Goal: Check status: Check status

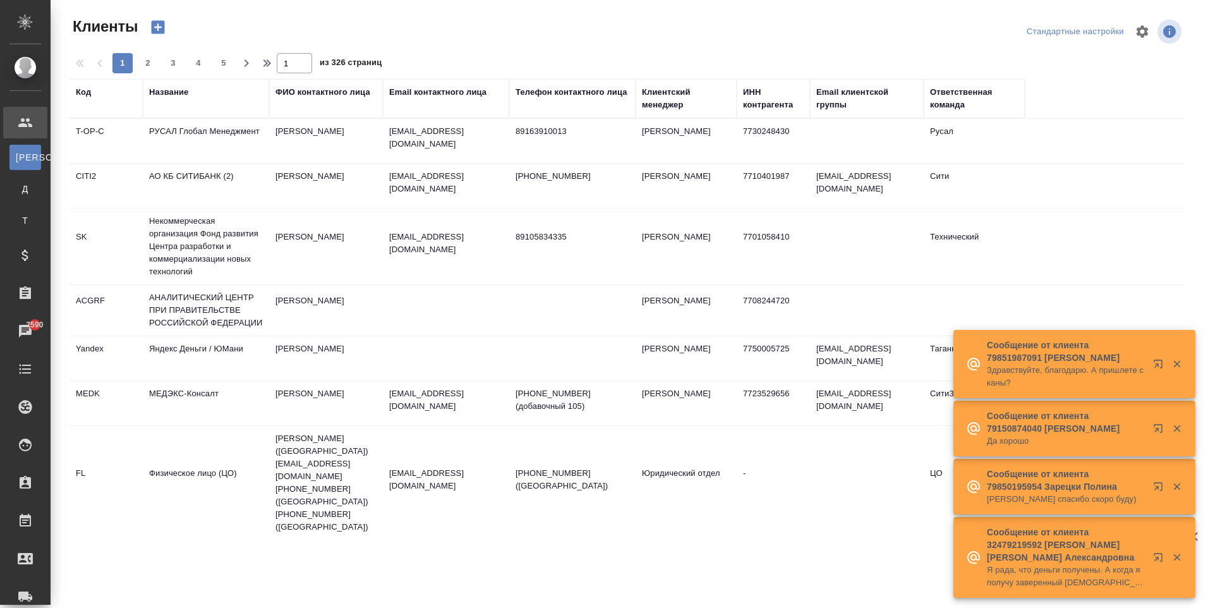
select select "RU"
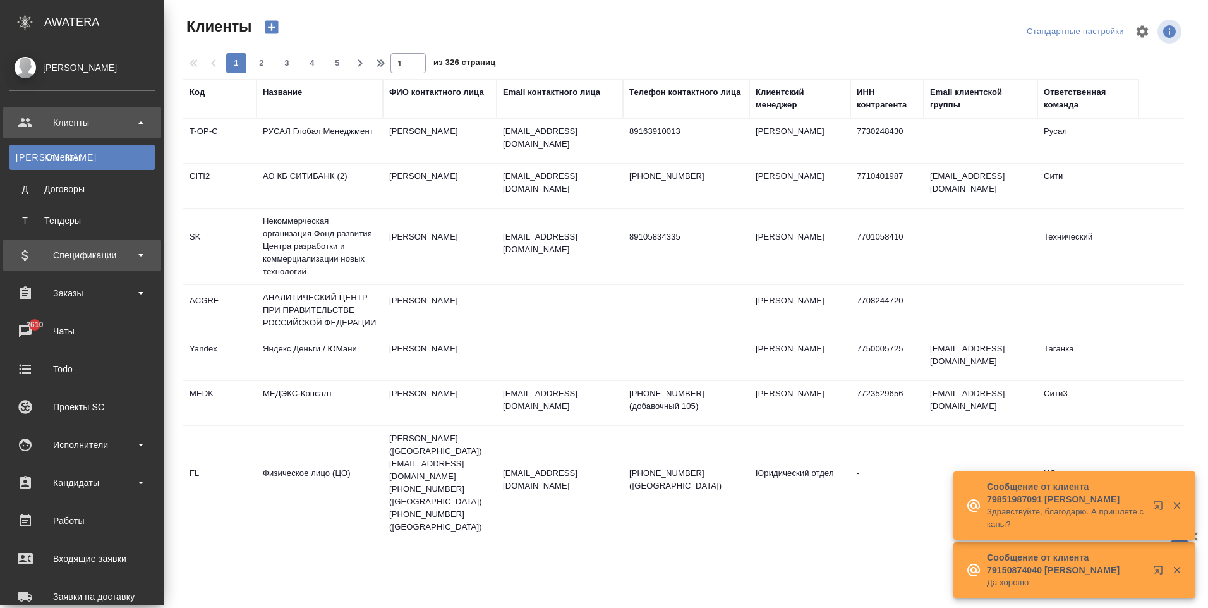
click at [87, 261] on div "Спецификации" at bounding box center [81, 255] width 145 height 19
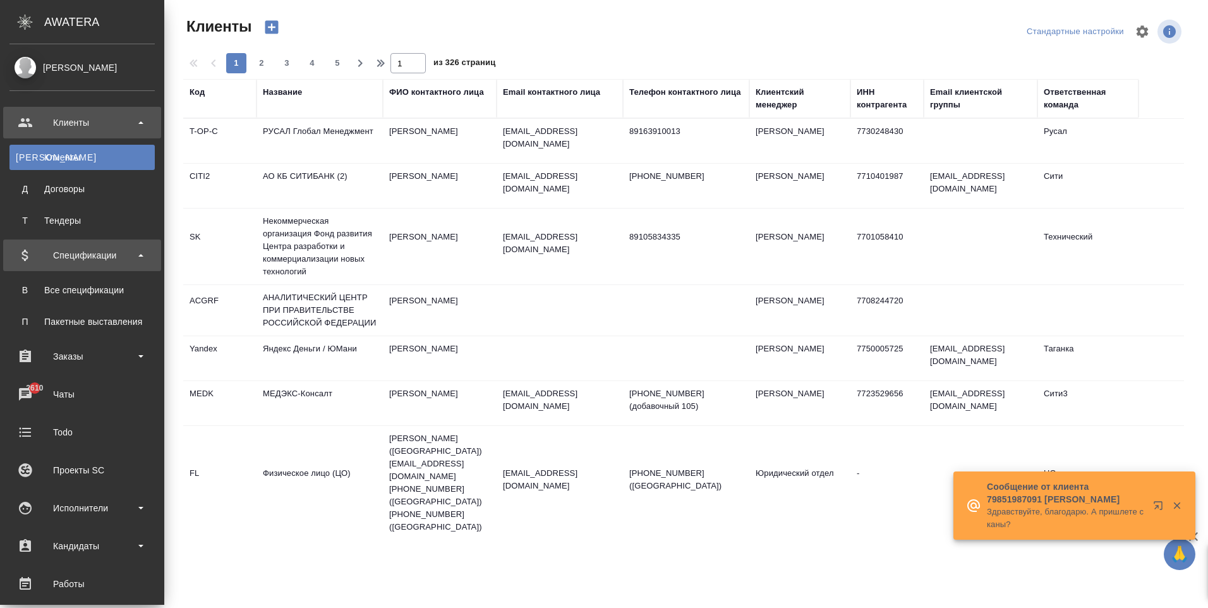
click at [86, 252] on div "Спецификации" at bounding box center [81, 255] width 145 height 19
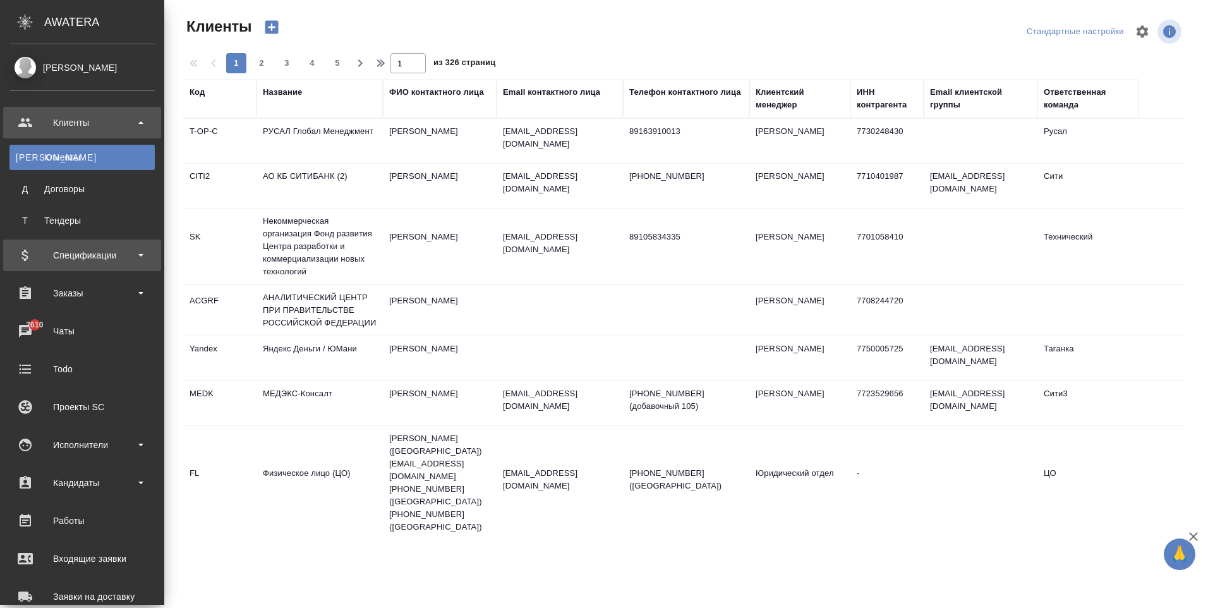
click at [84, 251] on div "Спецификации" at bounding box center [81, 255] width 145 height 19
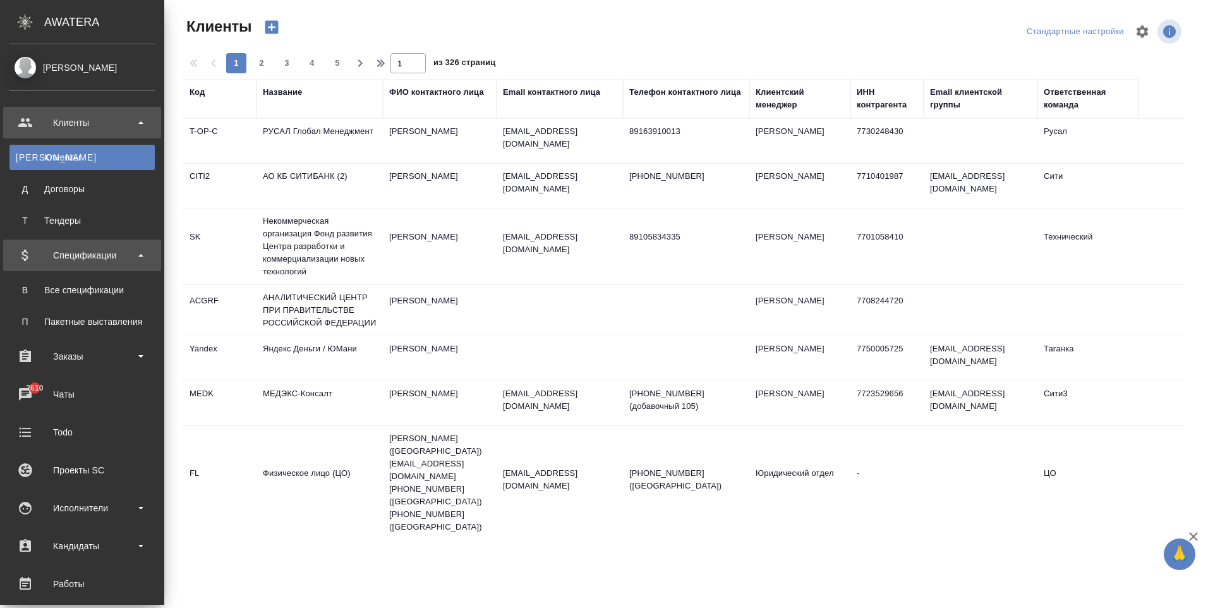
click at [75, 255] on div "Спецификации" at bounding box center [81, 255] width 145 height 19
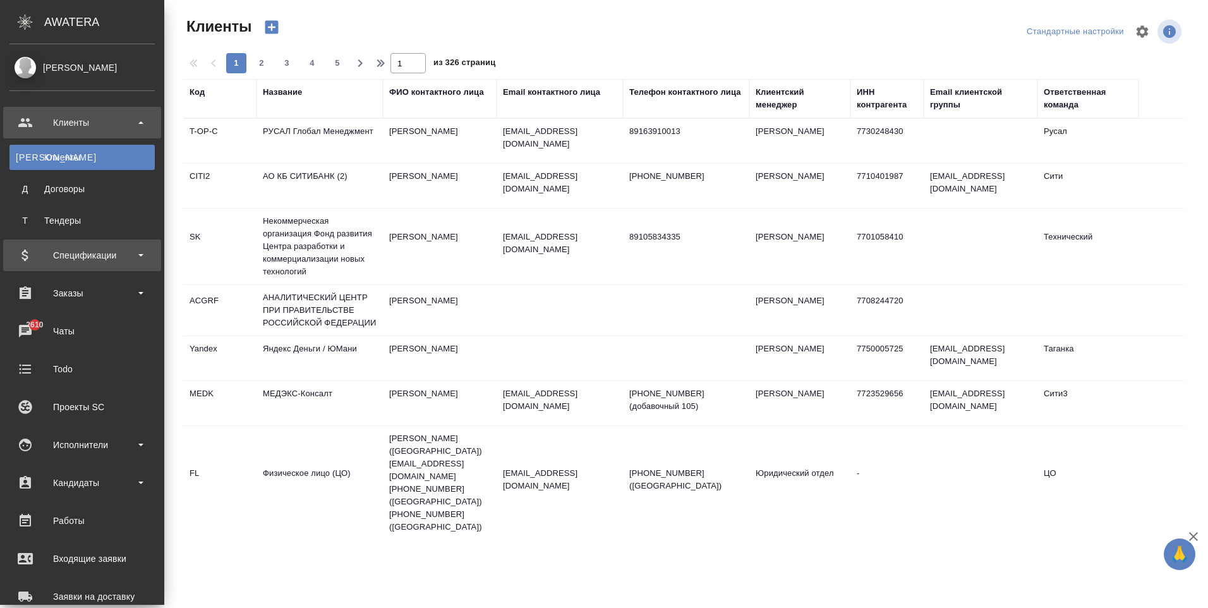
click at [94, 261] on div "Спецификации" at bounding box center [81, 255] width 145 height 19
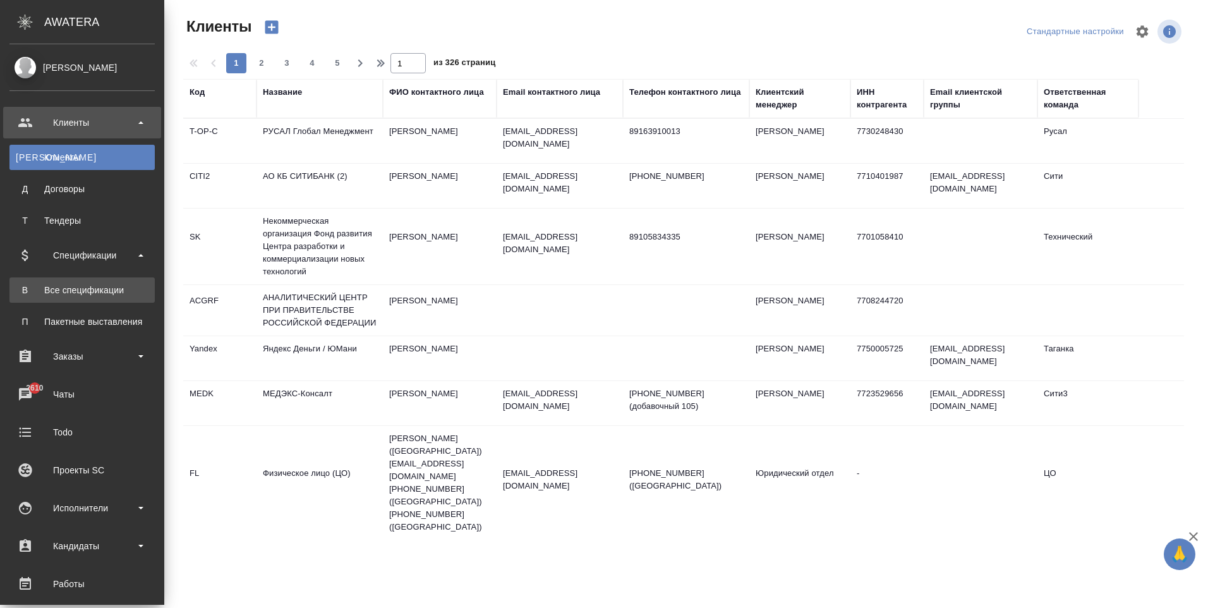
click at [68, 292] on div "Все спецификации" at bounding box center [82, 290] width 133 height 13
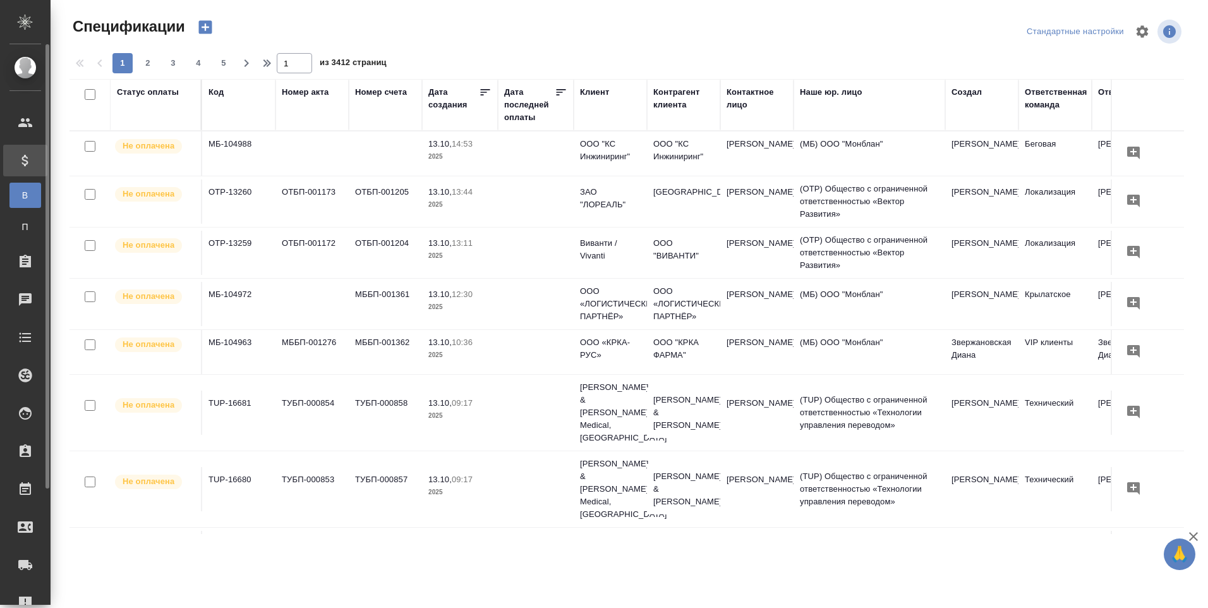
click at [26, 161] on icon at bounding box center [24, 160] width 6 height 11
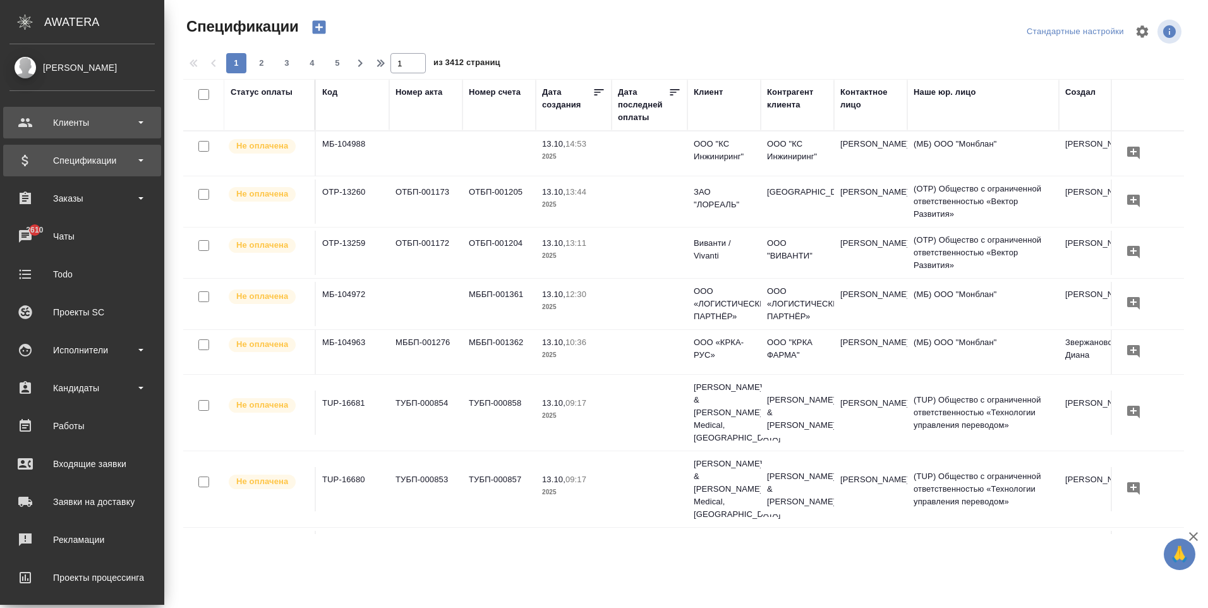
click at [71, 121] on div "Клиенты" at bounding box center [81, 122] width 145 height 19
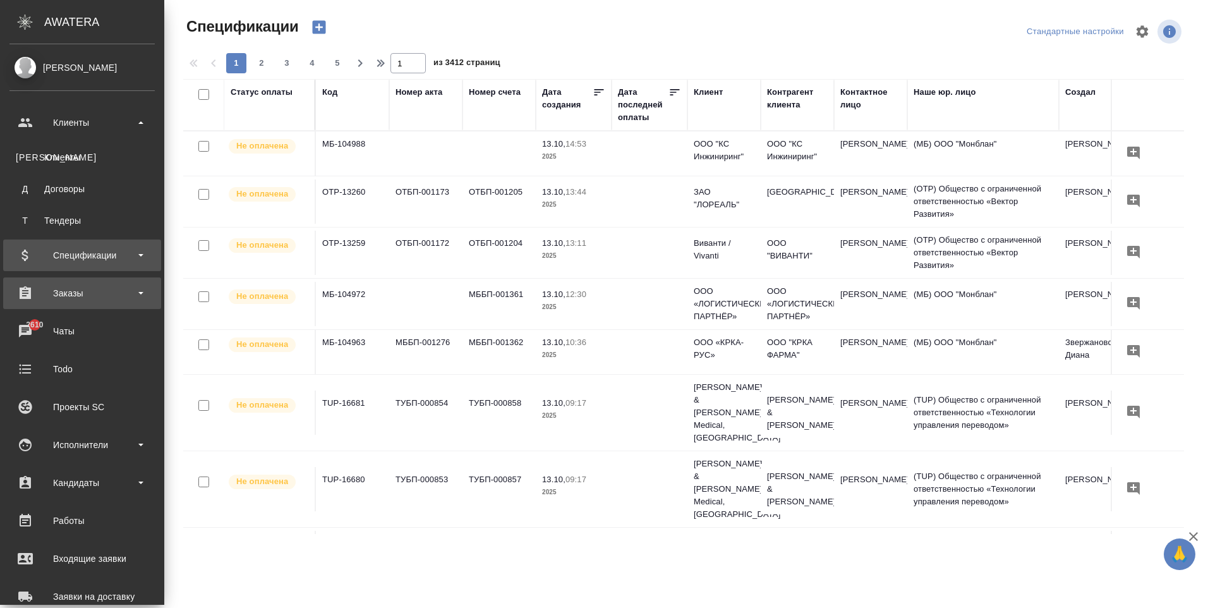
click at [81, 290] on div "Заказы" at bounding box center [81, 293] width 145 height 19
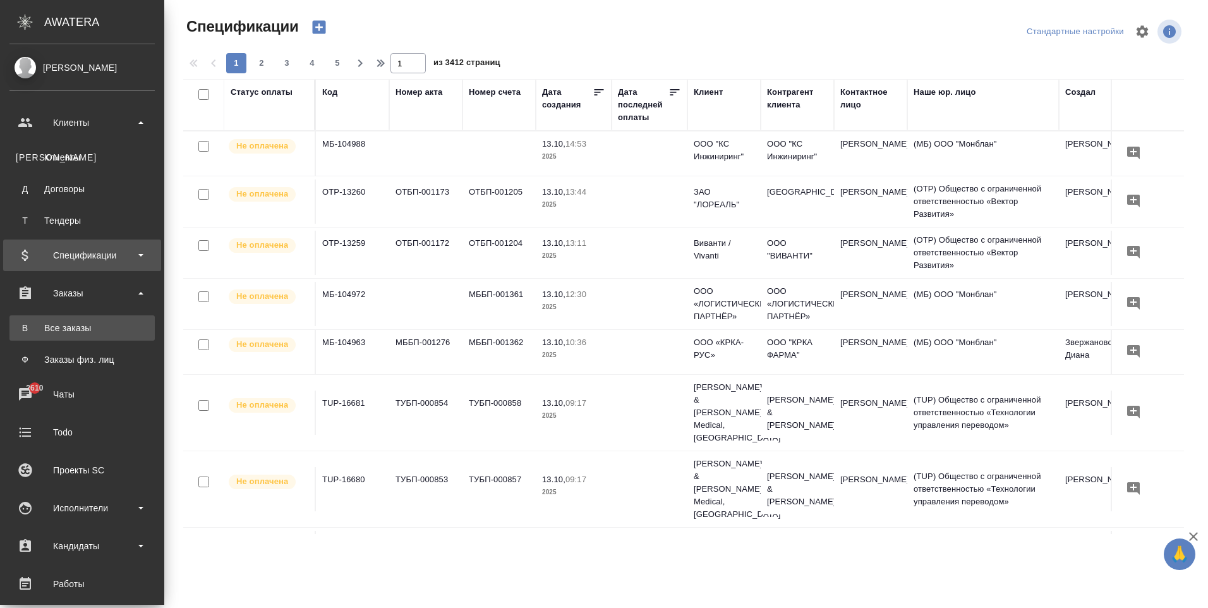
click at [82, 337] on link "В Все заказы" at bounding box center [81, 327] width 145 height 25
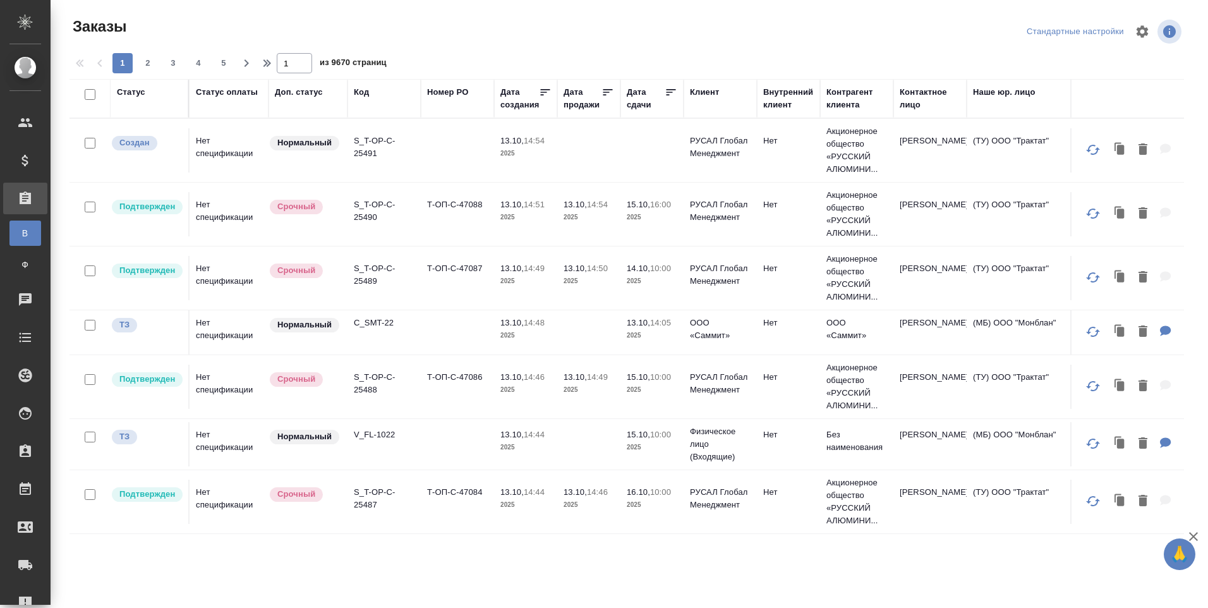
click at [364, 90] on div "Код" at bounding box center [361, 92] width 15 height 13
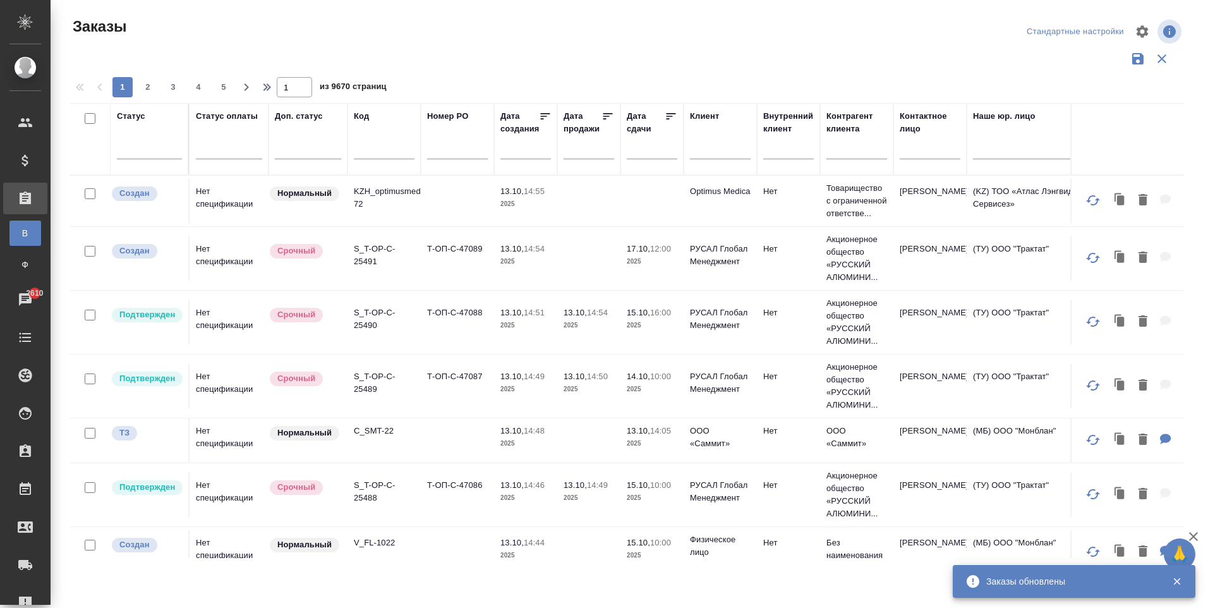
click at [372, 150] on input "text" at bounding box center [384, 151] width 61 height 16
paste input "C_FL-15972"
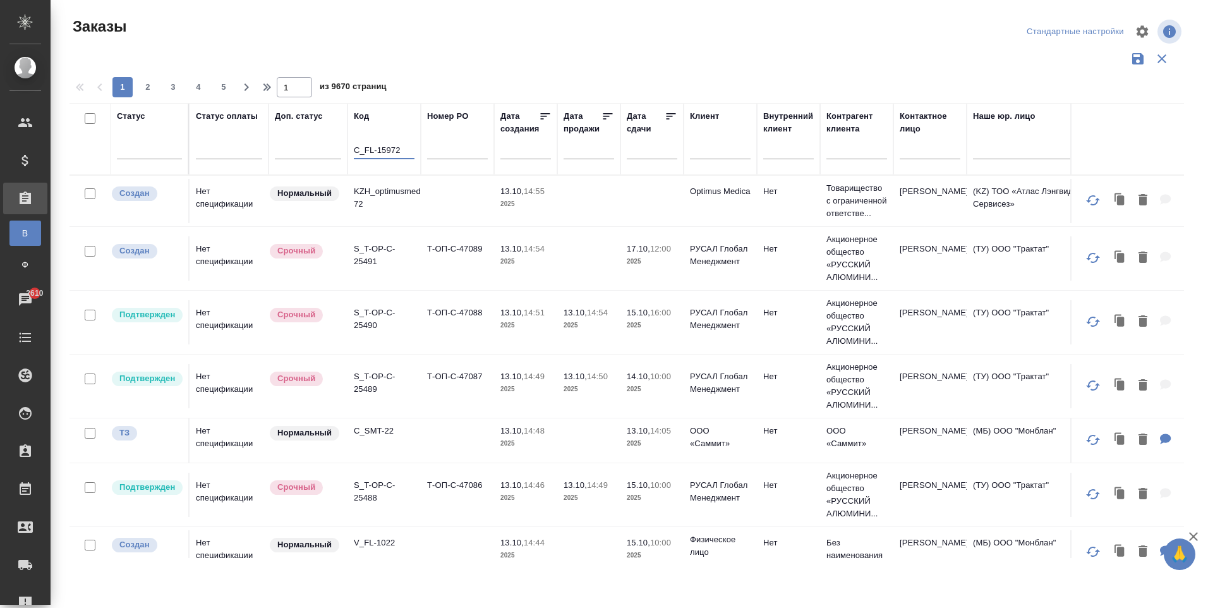
type input "C_FL-15972"
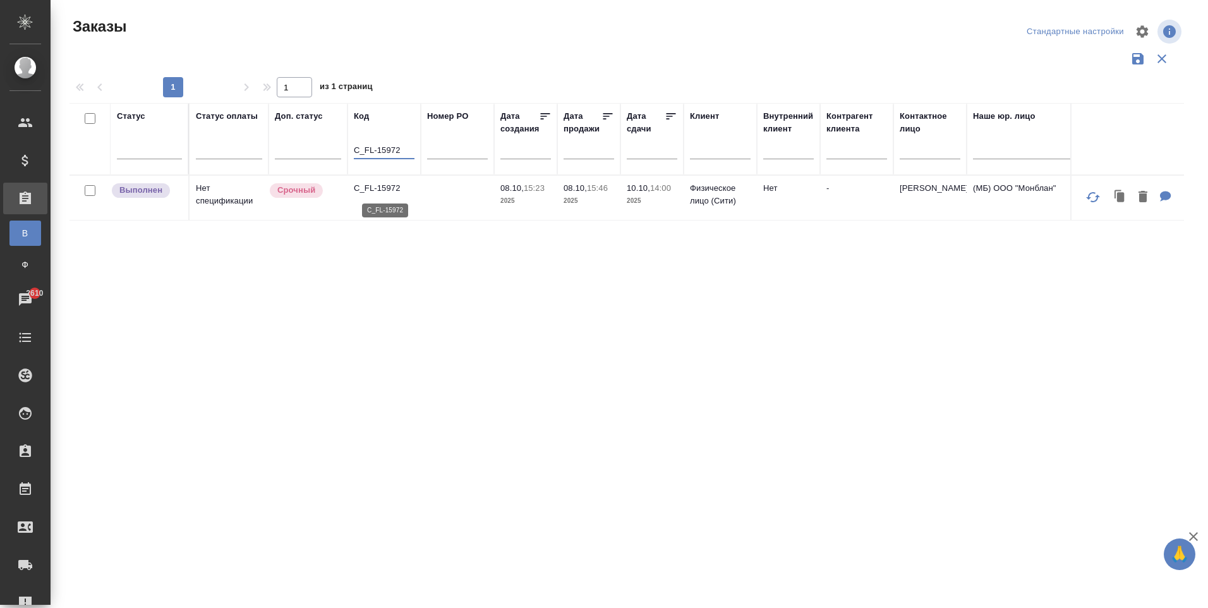
click at [386, 189] on p "C_FL-15972" at bounding box center [384, 188] width 61 height 13
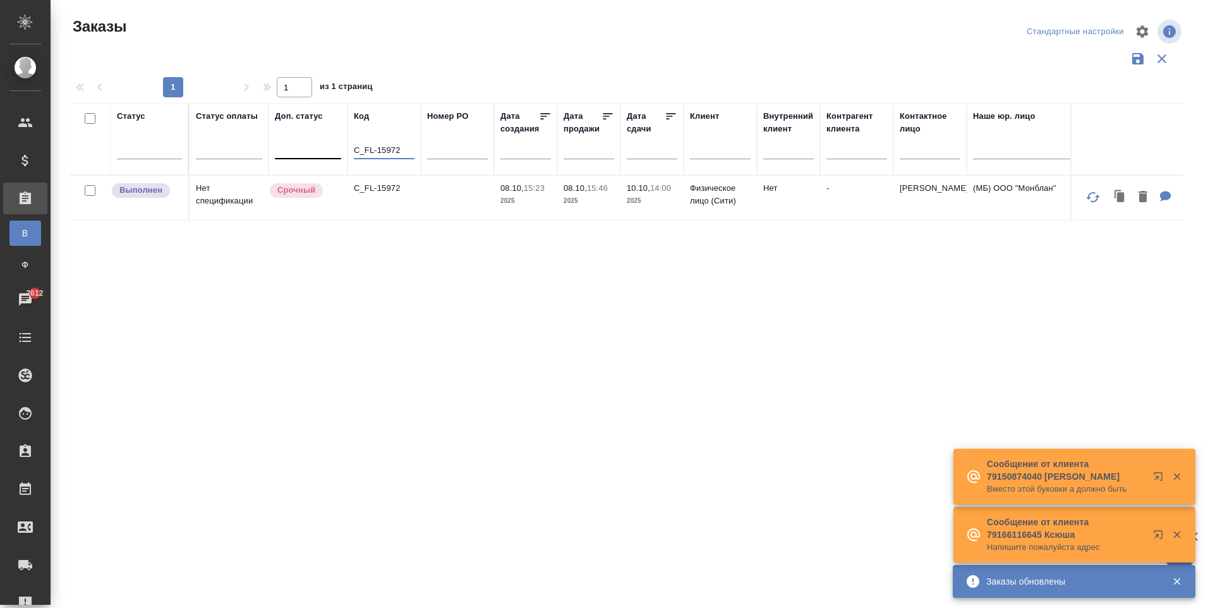
drag, startPoint x: 406, startPoint y: 154, endPoint x: 325, endPoint y: 147, distance: 81.2
click at [325, 147] on tr "Статус Статус оплаты Доп. статус Код C_FL-15972 Номер PO Дата создания Дата про…" at bounding box center [1126, 139] width 2115 height 72
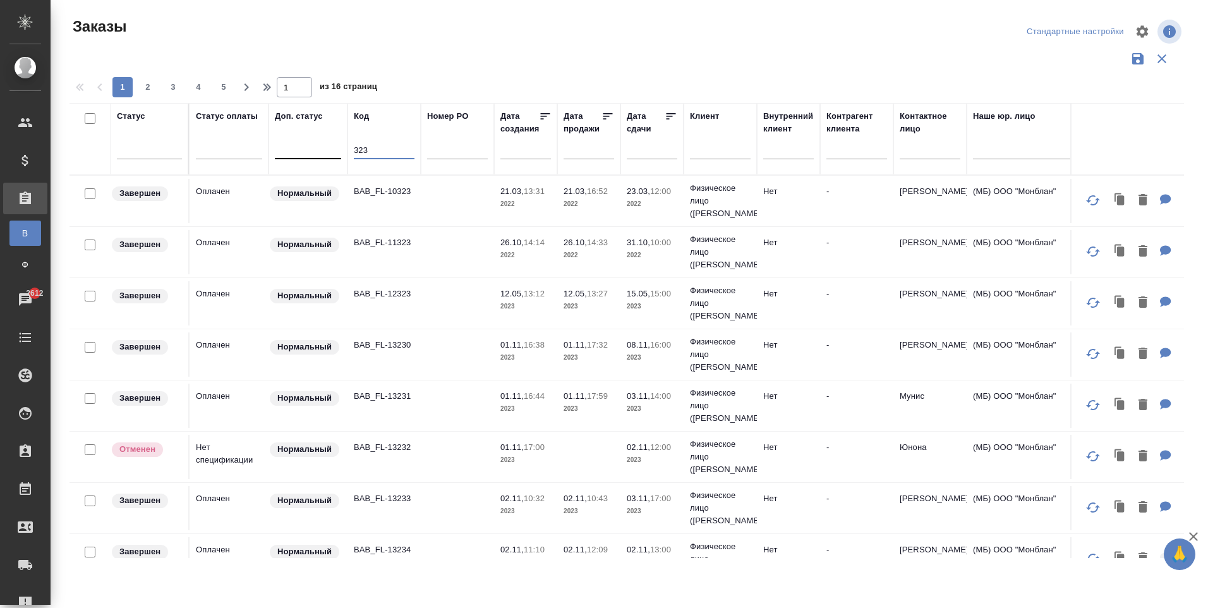
drag, startPoint x: 369, startPoint y: 152, endPoint x: 332, endPoint y: 150, distance: 37.9
click at [332, 150] on tr "Статус Статус оплаты Доп. статус Код 323 Номер PO Дата создания Дата продажи Да…" at bounding box center [1126, 139] width 2115 height 72
paste input "C_DMT-325"
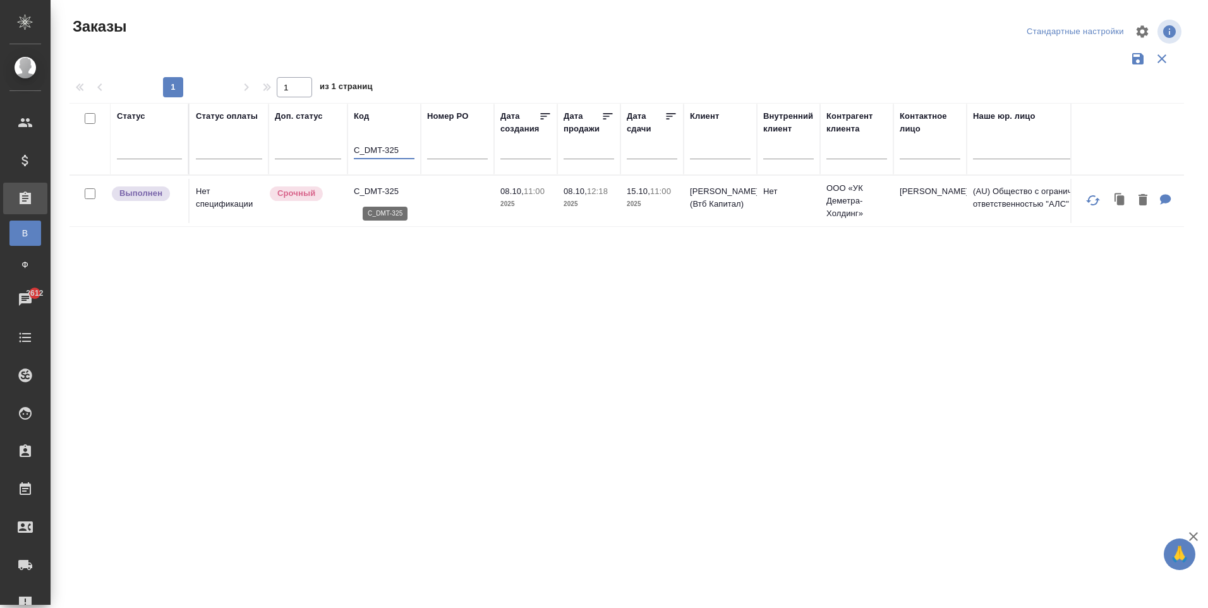
click at [381, 196] on p "C_DMT-325" at bounding box center [384, 191] width 61 height 13
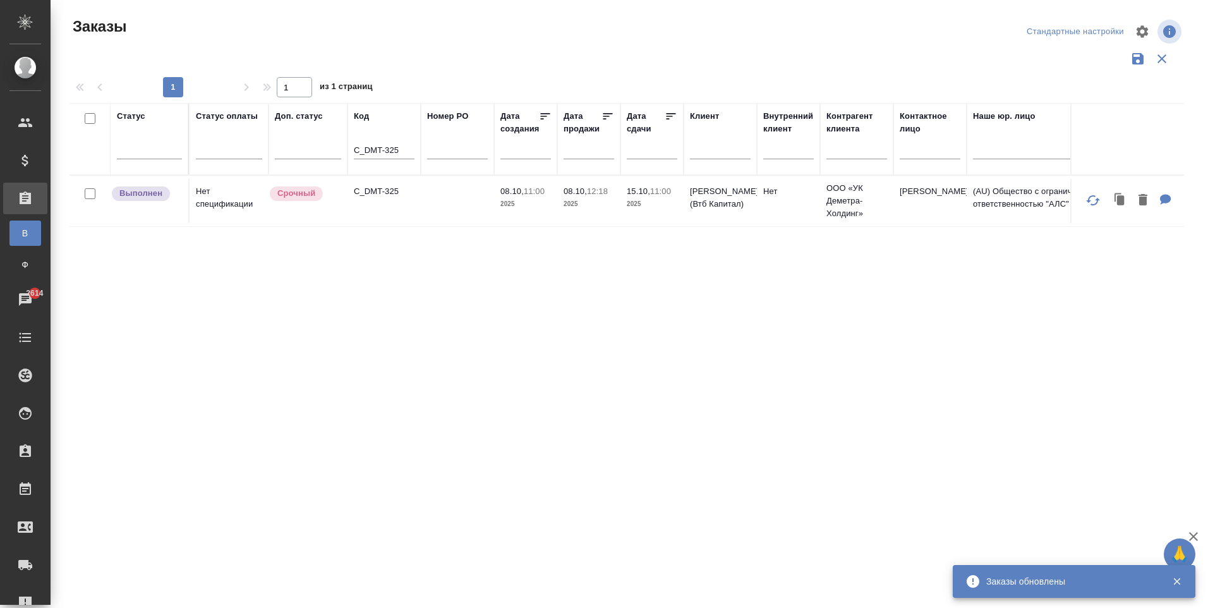
click at [297, 159] on tr "Статус Статус оплаты Доп. статус Код C_DMT-325 Номер PO Дата создания Дата прод…" at bounding box center [1126, 139] width 2115 height 72
paste input "3"
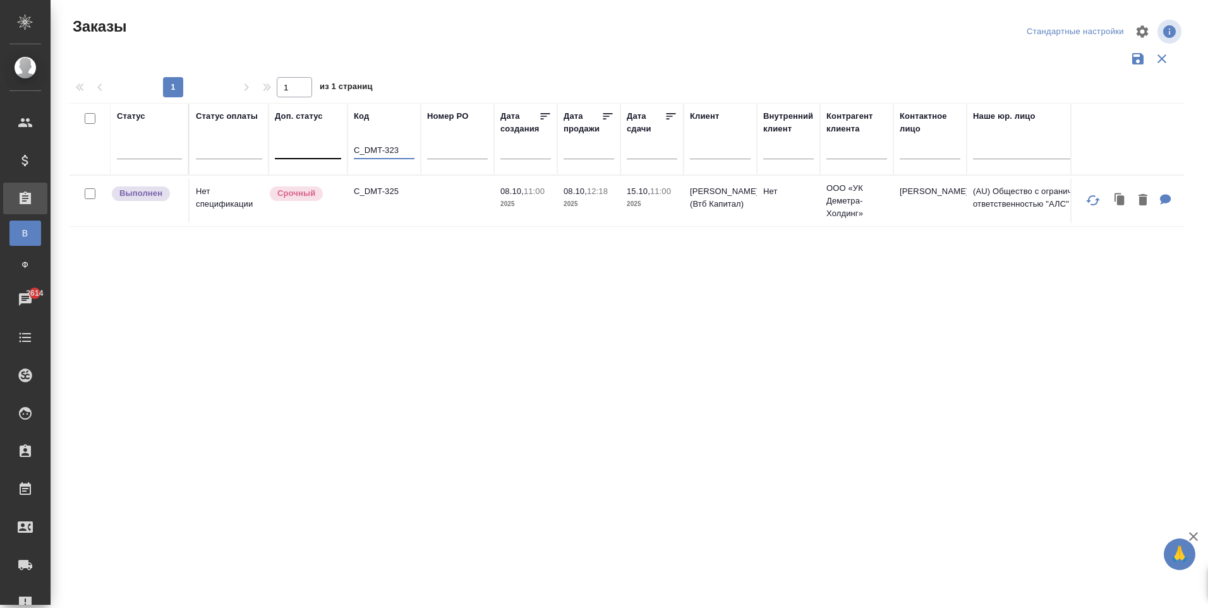
type input "C_DMT-323"
click at [377, 203] on td "C_DMT-323" at bounding box center [383, 201] width 73 height 44
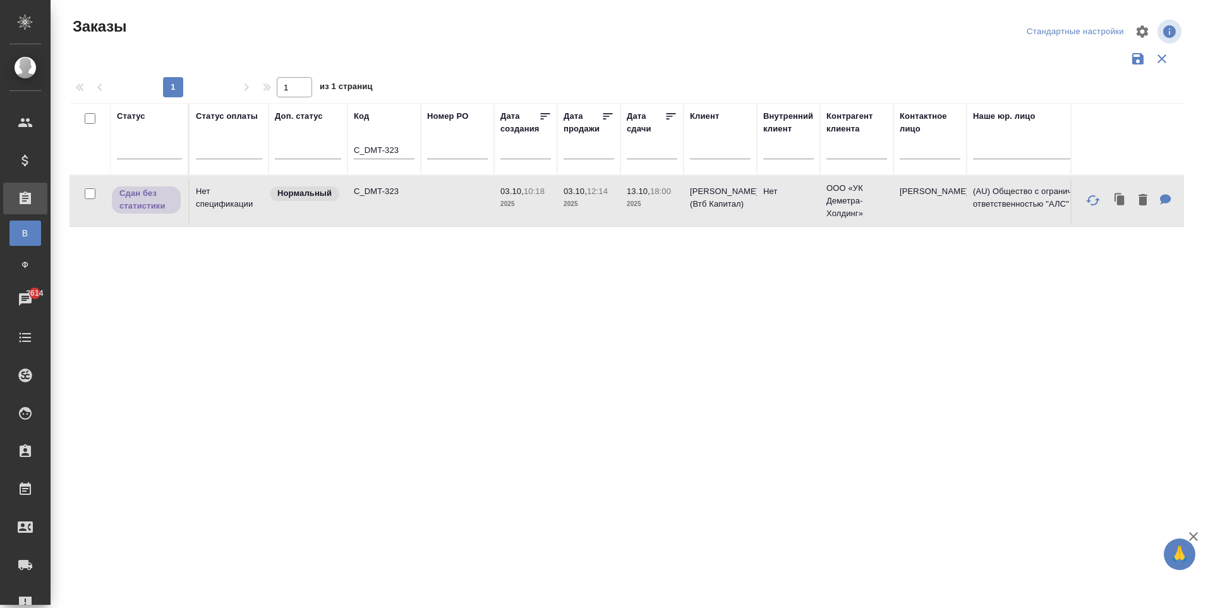
click at [377, 203] on td "C_DMT-323" at bounding box center [383, 201] width 73 height 44
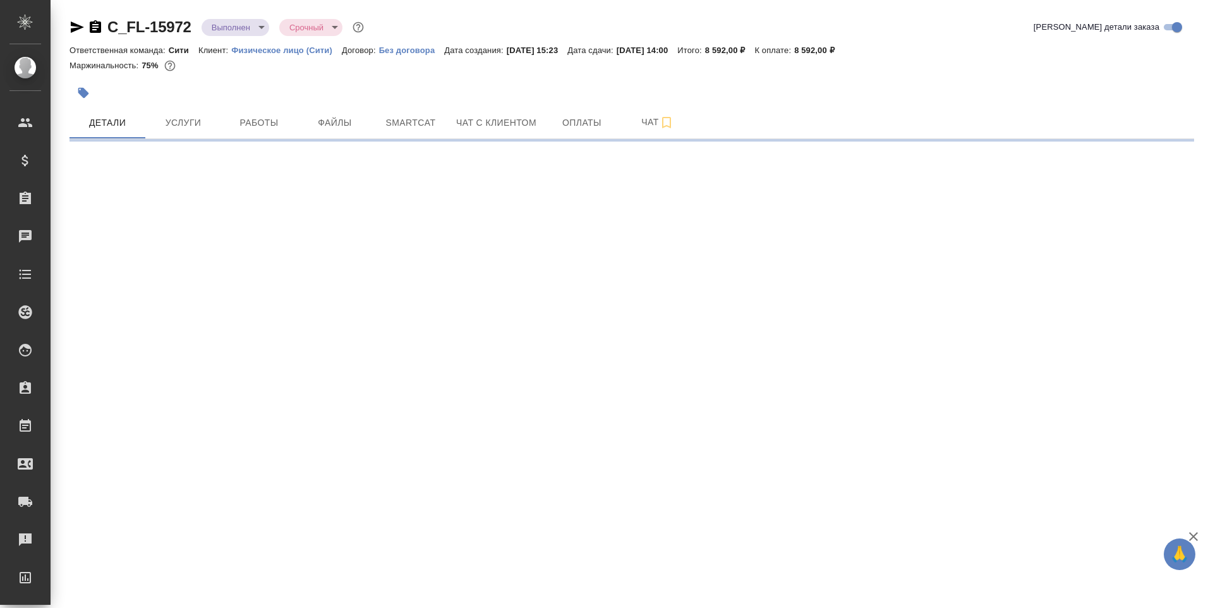
select select "RU"
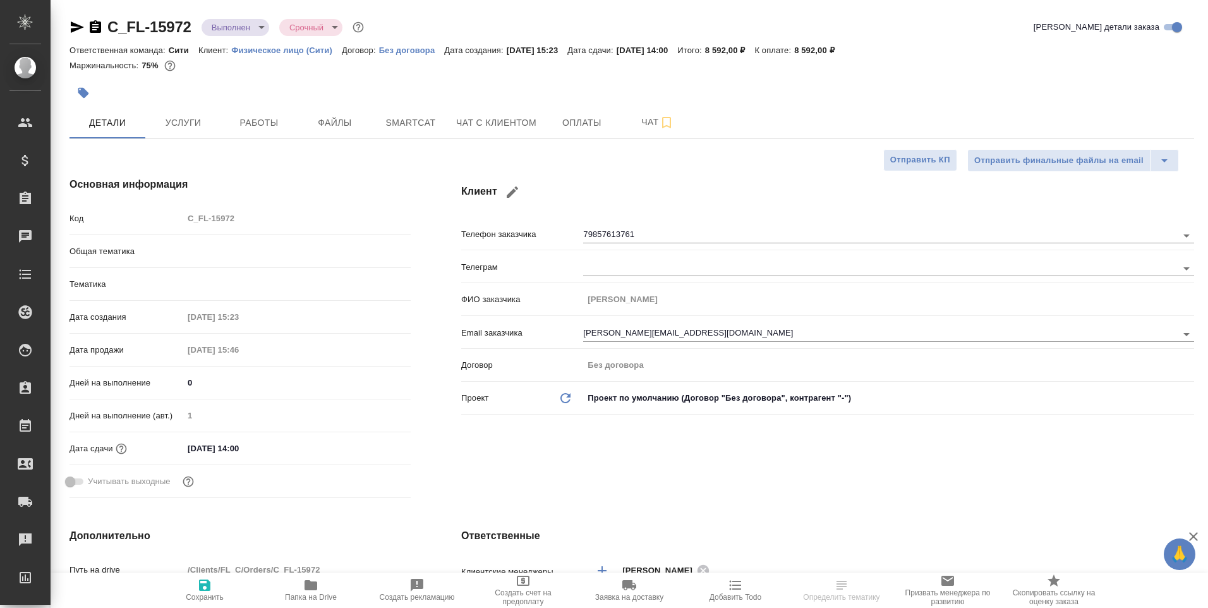
type textarea "x"
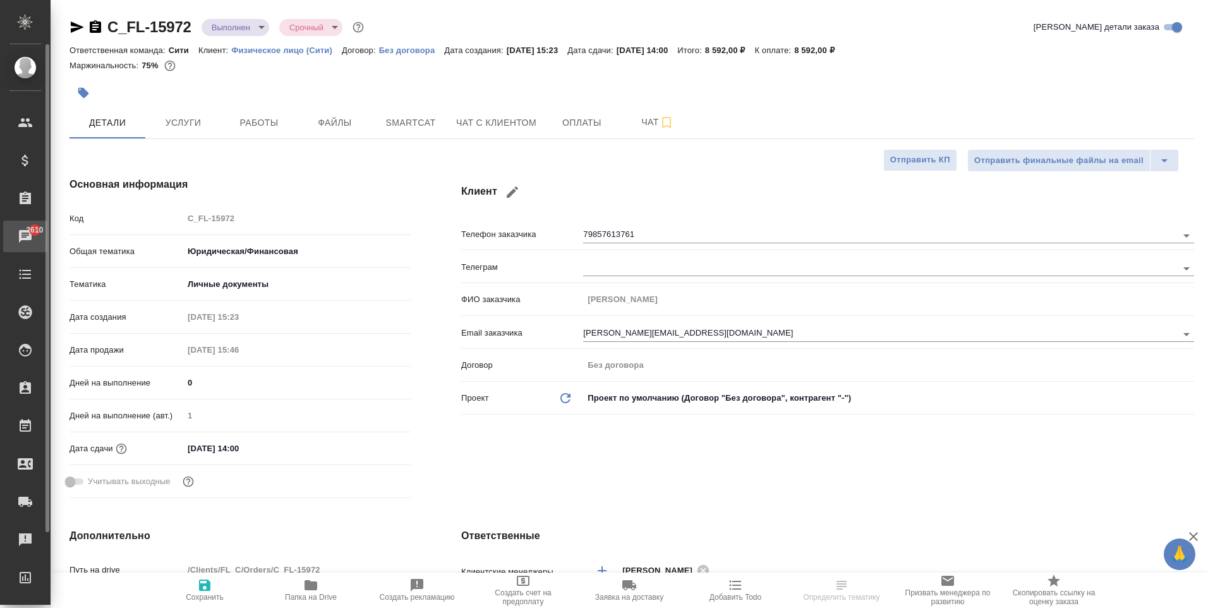
type textarea "x"
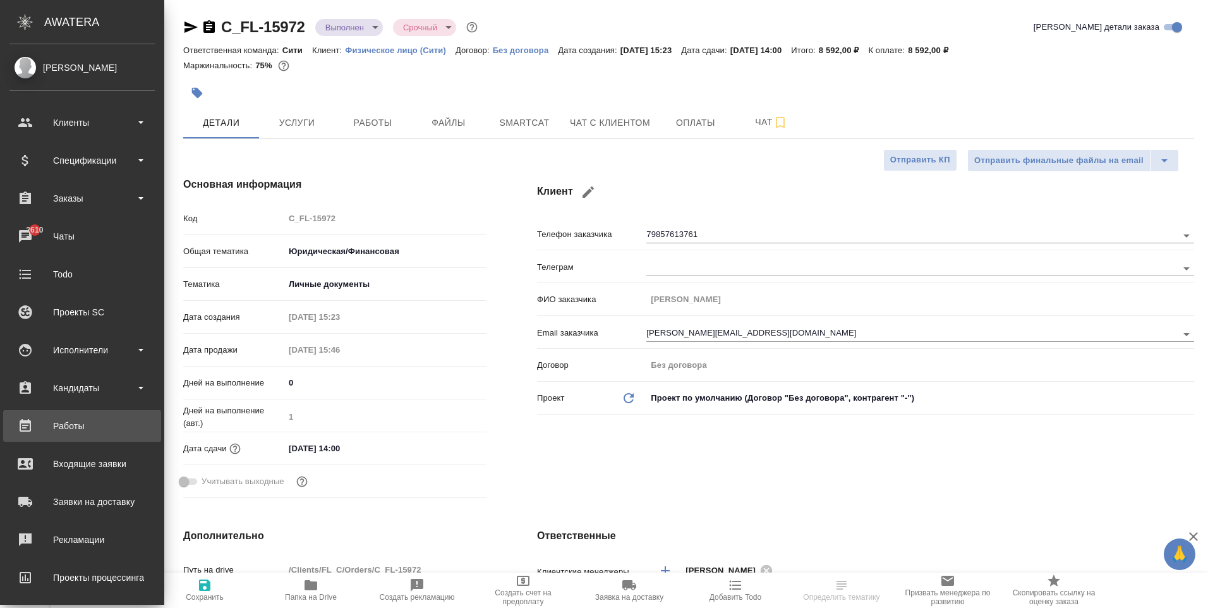
click at [75, 429] on div "Работы" at bounding box center [81, 425] width 145 height 19
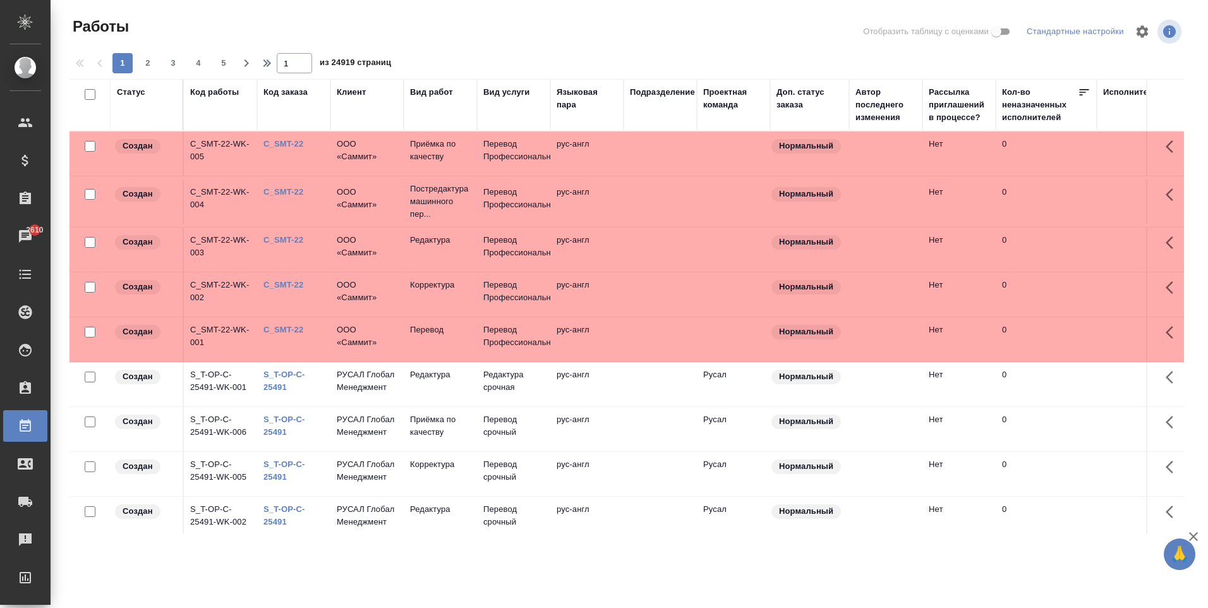
click at [286, 95] on div "Код заказа" at bounding box center [285, 92] width 44 height 13
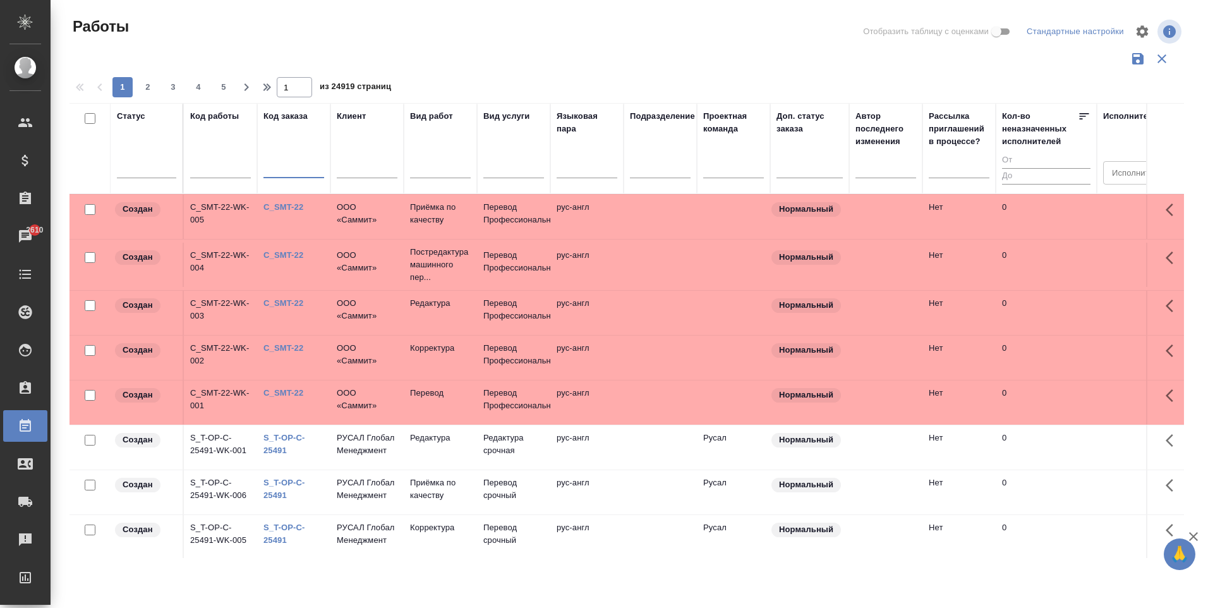
click at [291, 166] on input "text" at bounding box center [293, 170] width 61 height 16
paste input "C_FL-15972"
type input "C_FL-15972"
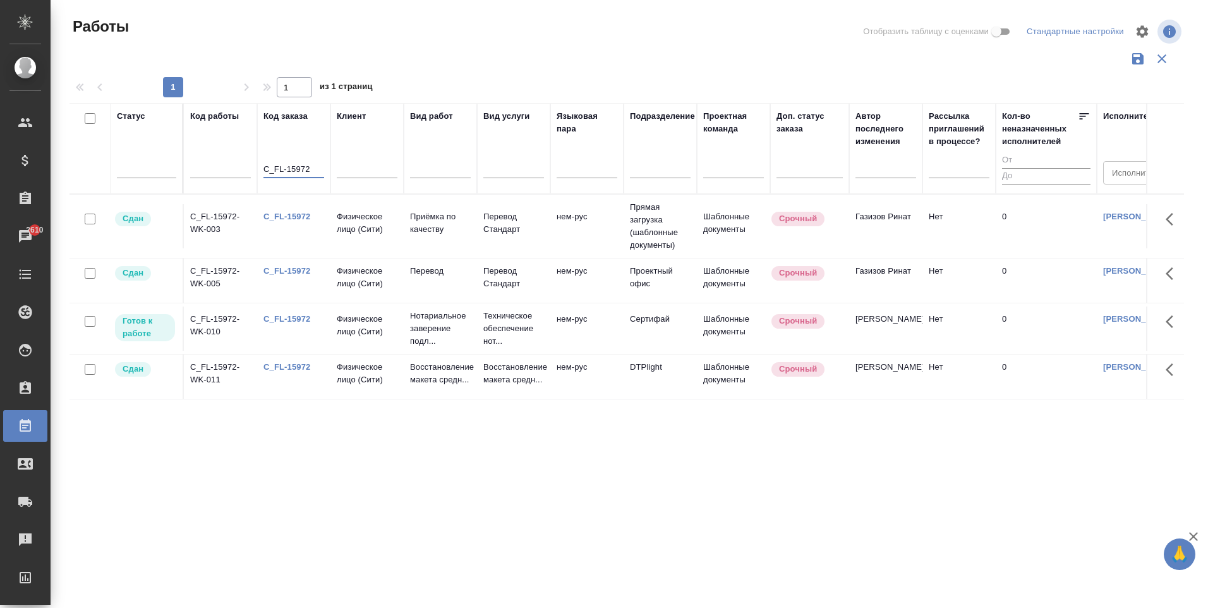
click at [299, 324] on div "C_FL-15972" at bounding box center [293, 319] width 61 height 13
click at [1166, 321] on icon "button" at bounding box center [1169, 321] width 8 height 13
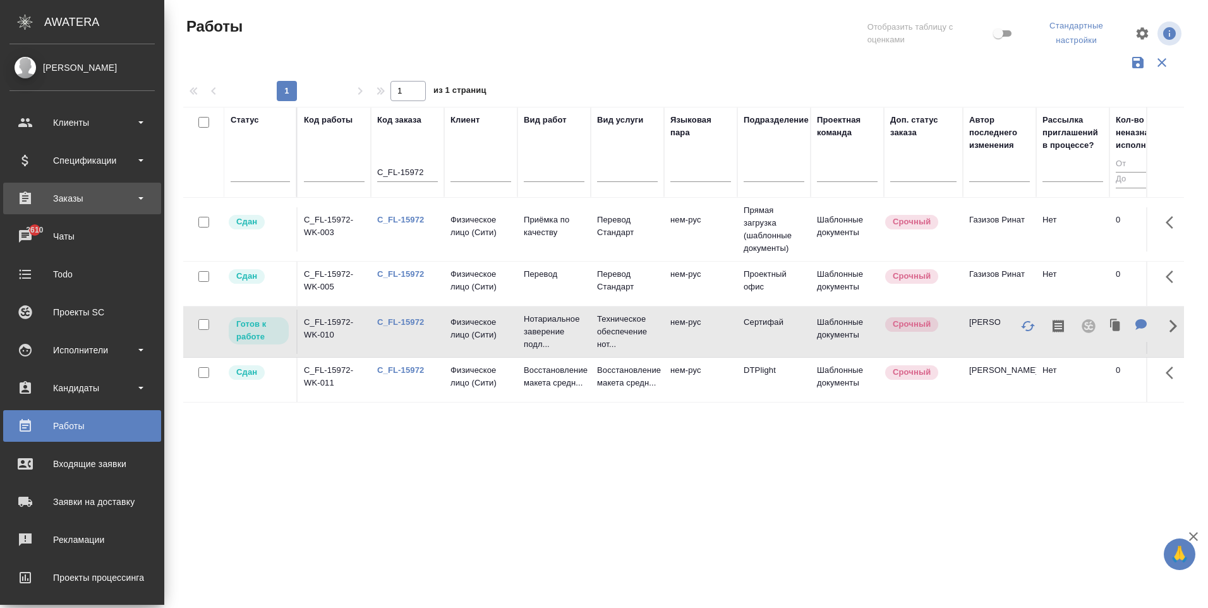
click at [76, 193] on div "Заказы" at bounding box center [81, 198] width 145 height 19
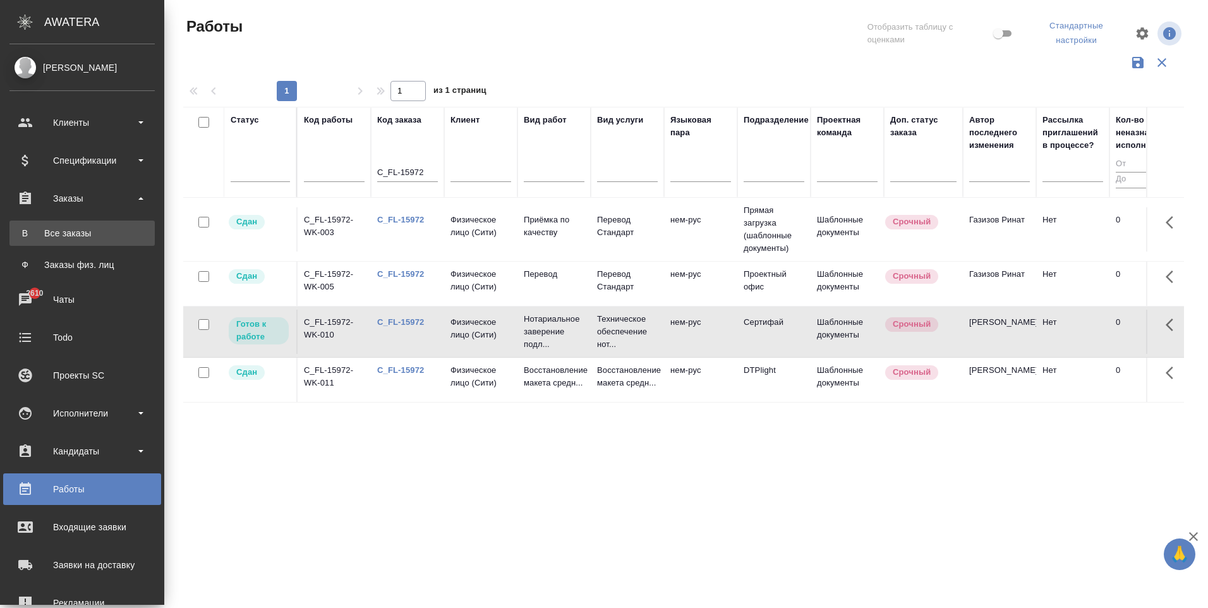
click at [106, 227] on div "Все заказы" at bounding box center [82, 233] width 133 height 13
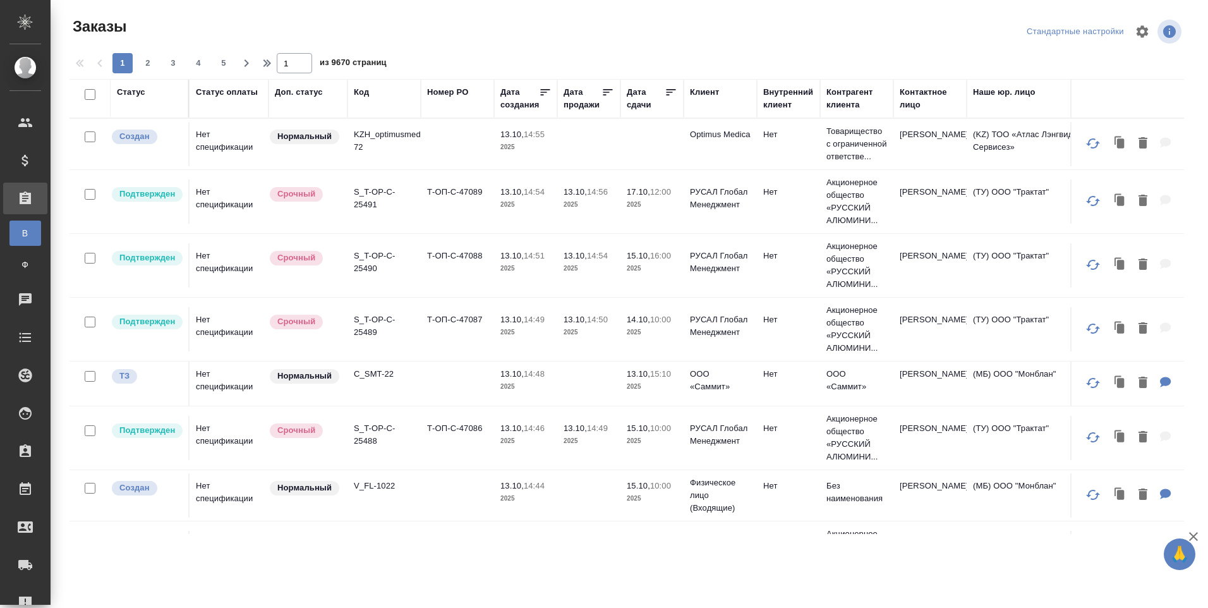
click at [370, 92] on div "Код" at bounding box center [384, 92] width 61 height 13
click at [365, 93] on div "Код" at bounding box center [361, 92] width 15 height 13
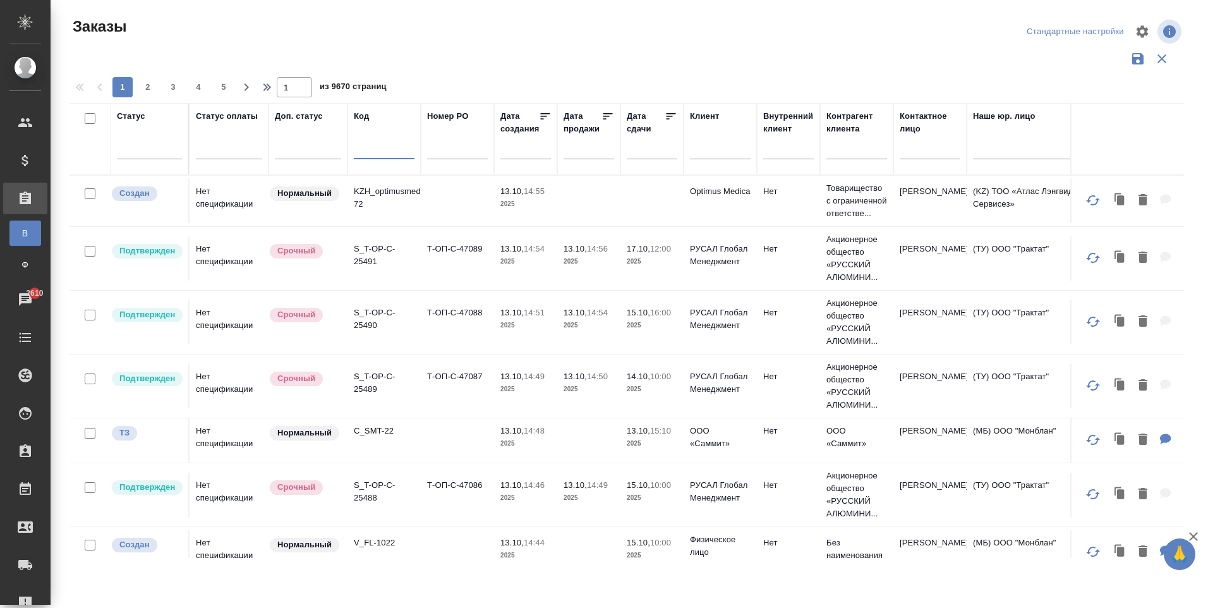
click at [375, 145] on input "text" at bounding box center [384, 151] width 61 height 16
paste input "C_FL-15972"
type input "C_FL-15972"
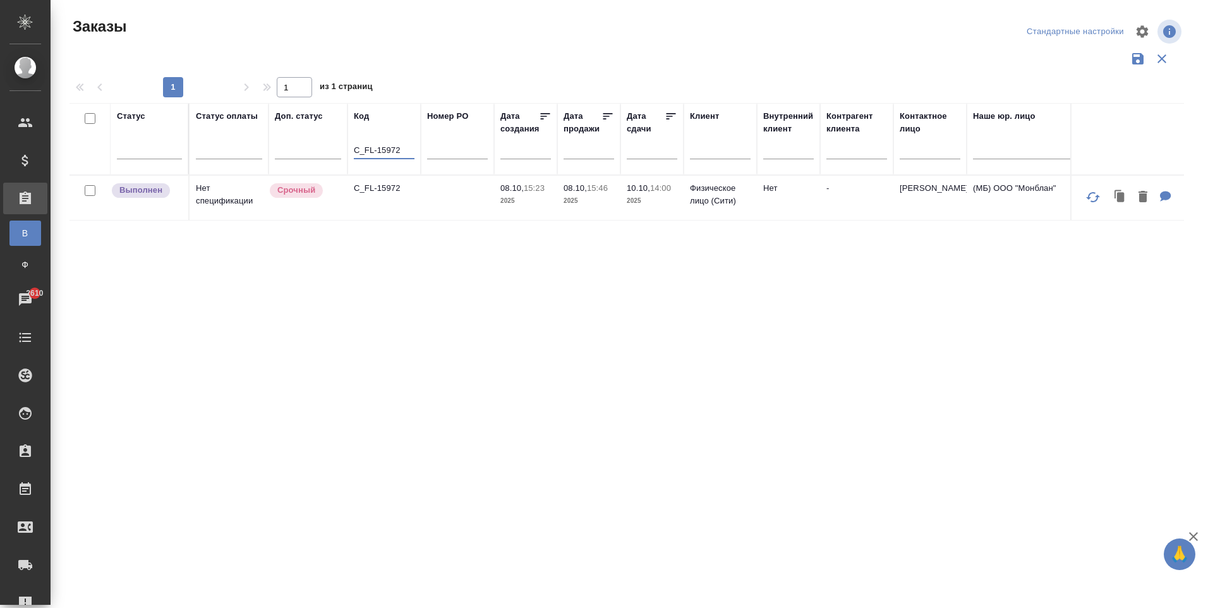
click at [373, 196] on td "C_FL-15972" at bounding box center [383, 198] width 73 height 44
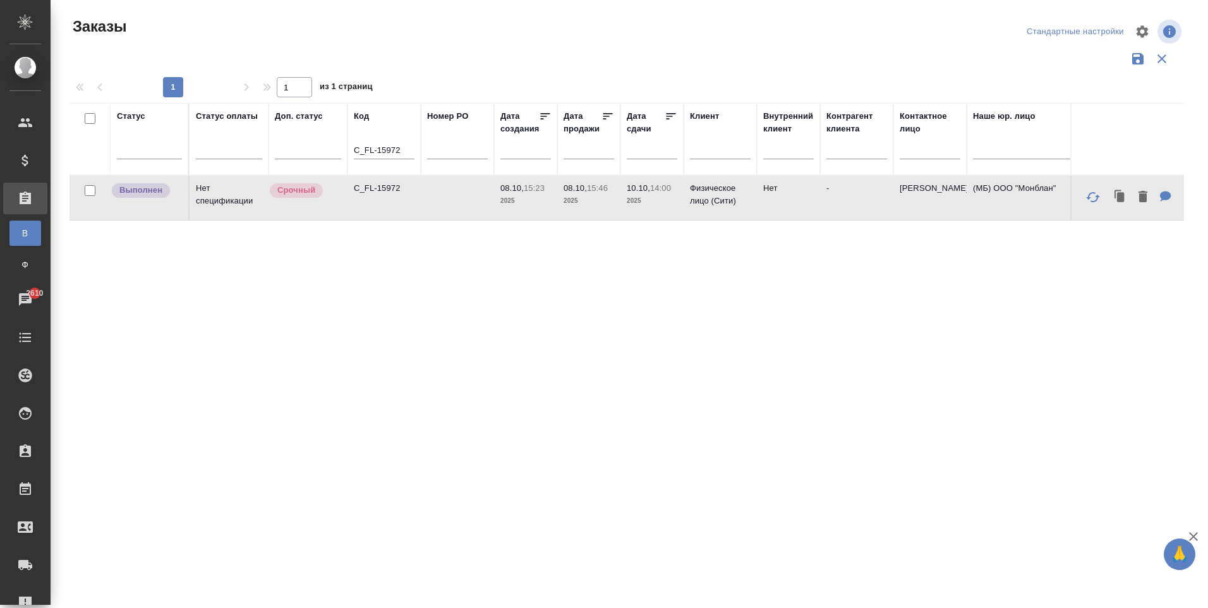
click at [373, 196] on td "C_FL-15972" at bounding box center [383, 198] width 73 height 44
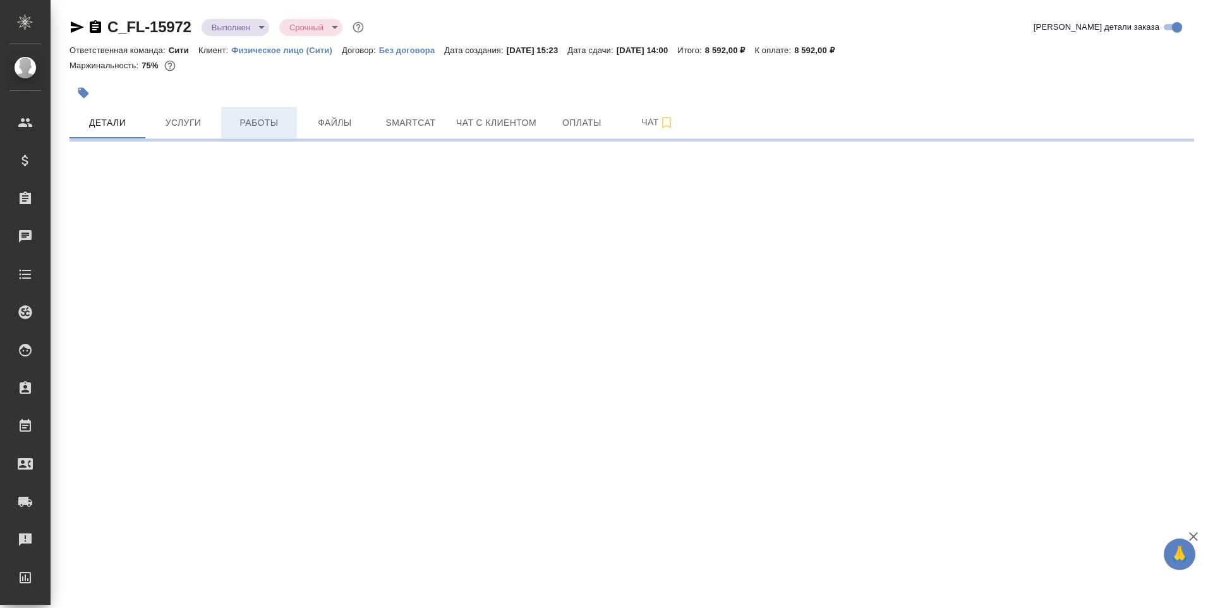
select select "RU"
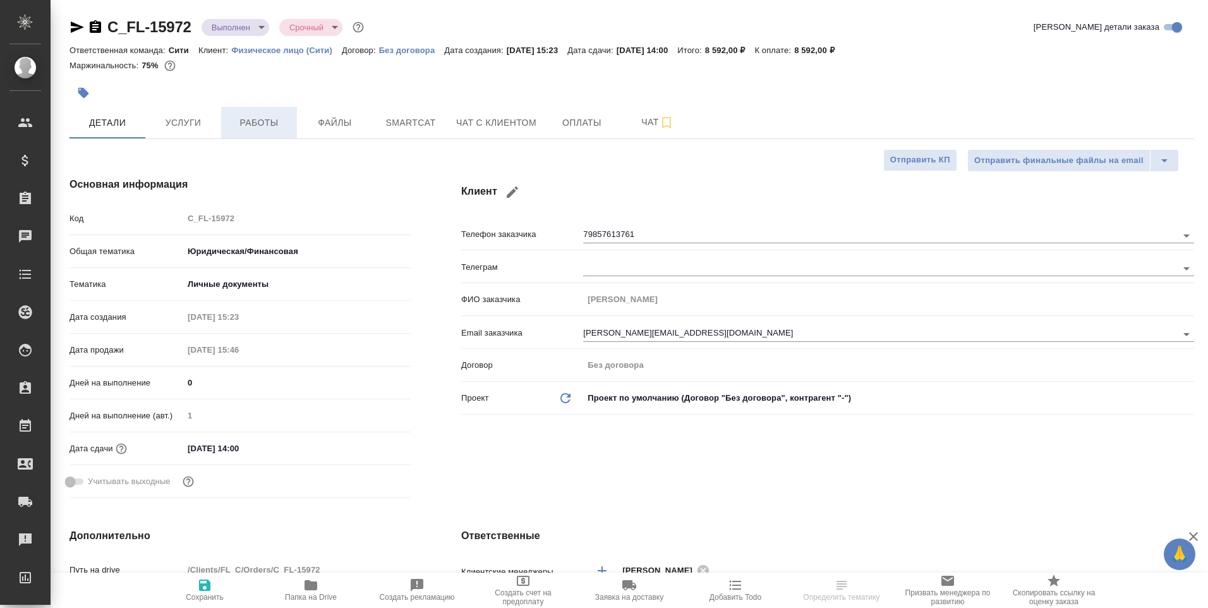
type textarea "x"
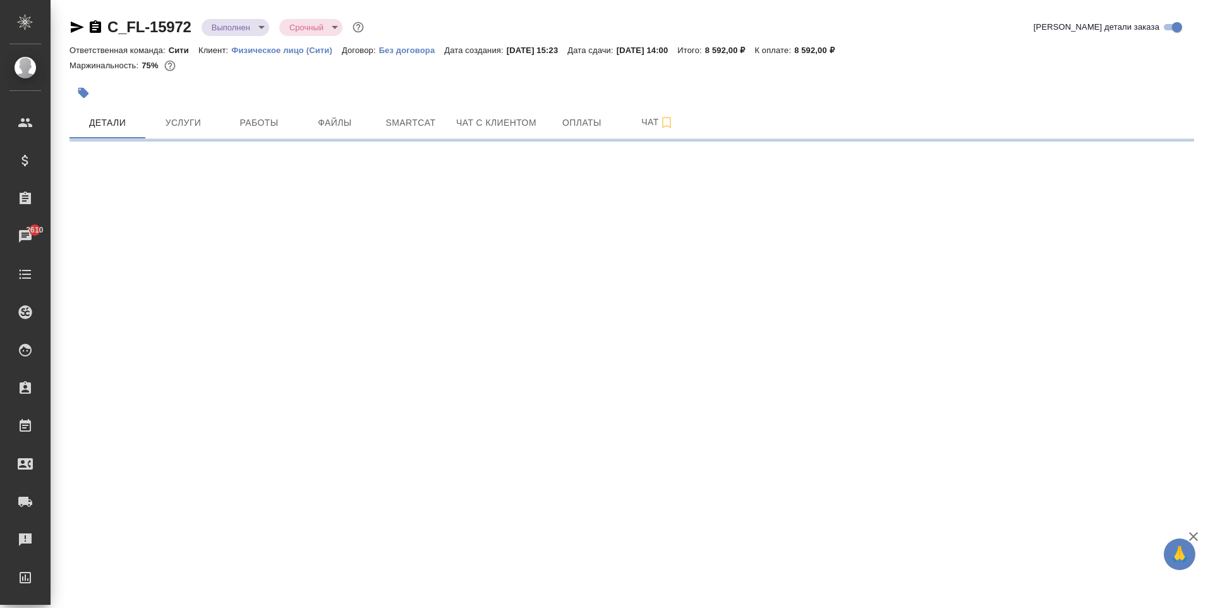
select select "RU"
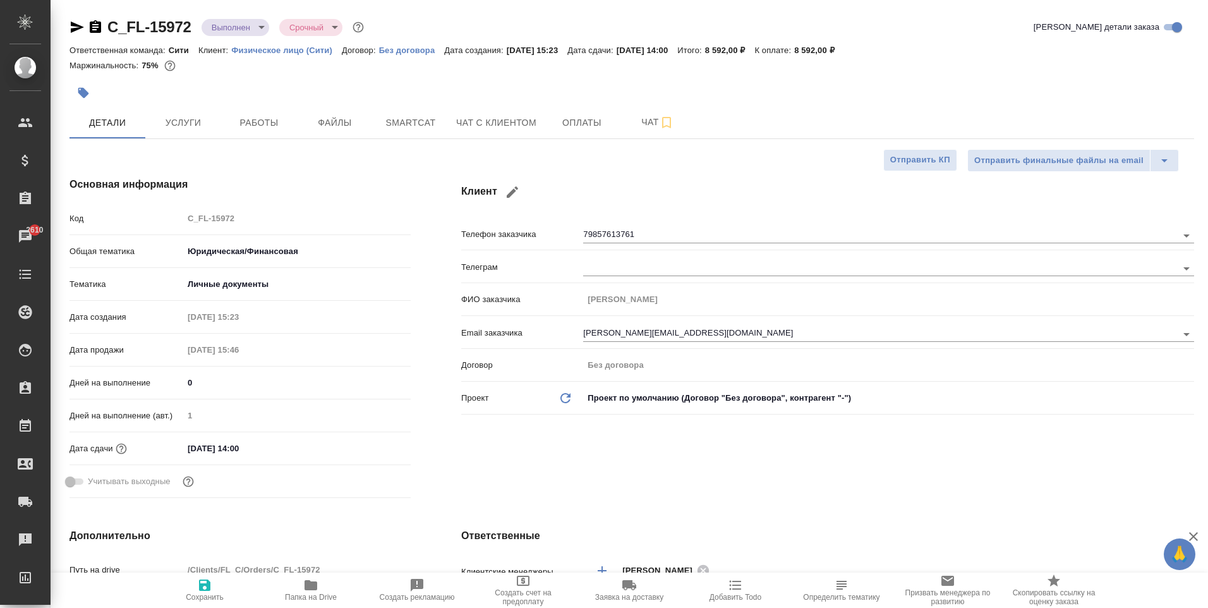
type textarea "x"
click at [264, 117] on span "Работы" at bounding box center [259, 123] width 61 height 16
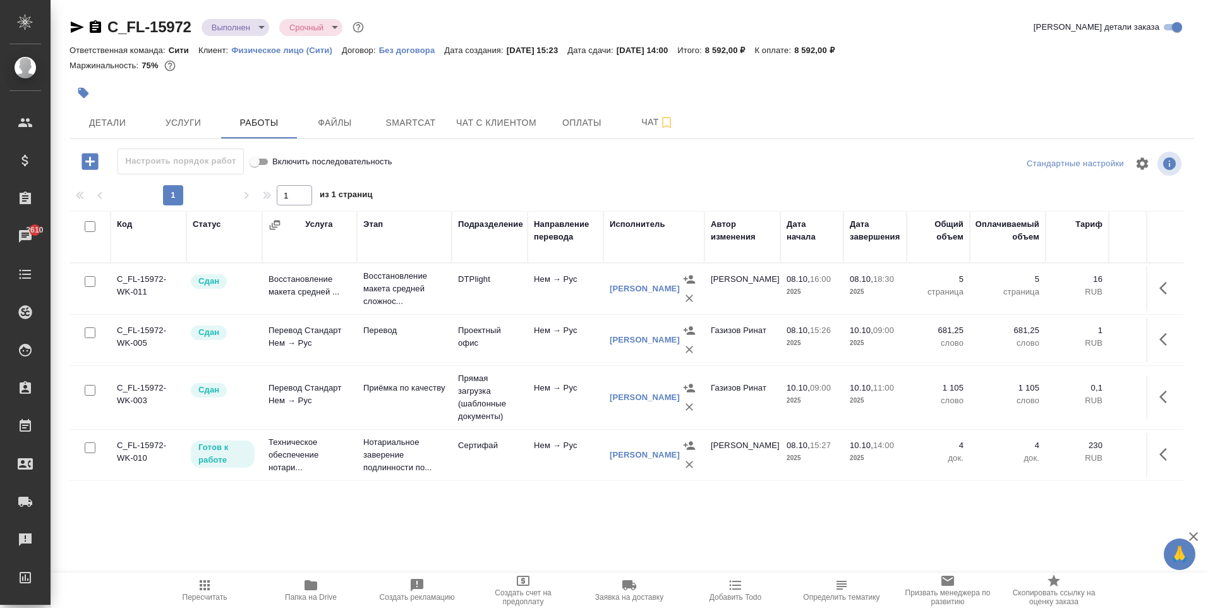
scroll to position [8, 0]
click at [1159, 450] on icon "button" at bounding box center [1166, 454] width 15 height 15
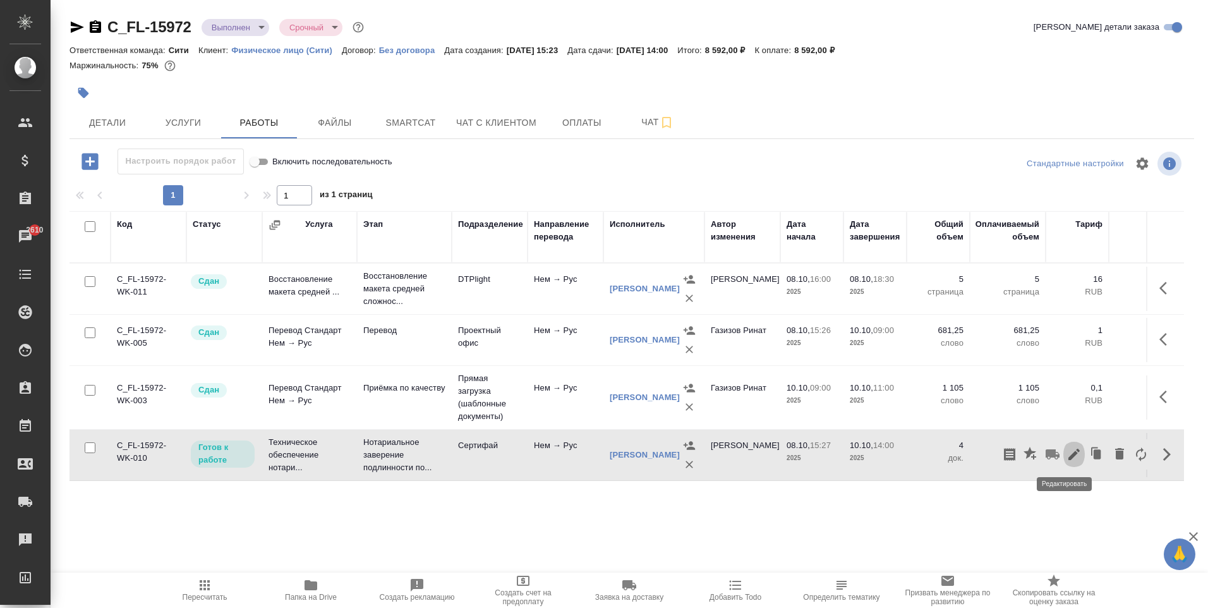
click at [1068, 455] on icon "button" at bounding box center [1073, 453] width 11 height 11
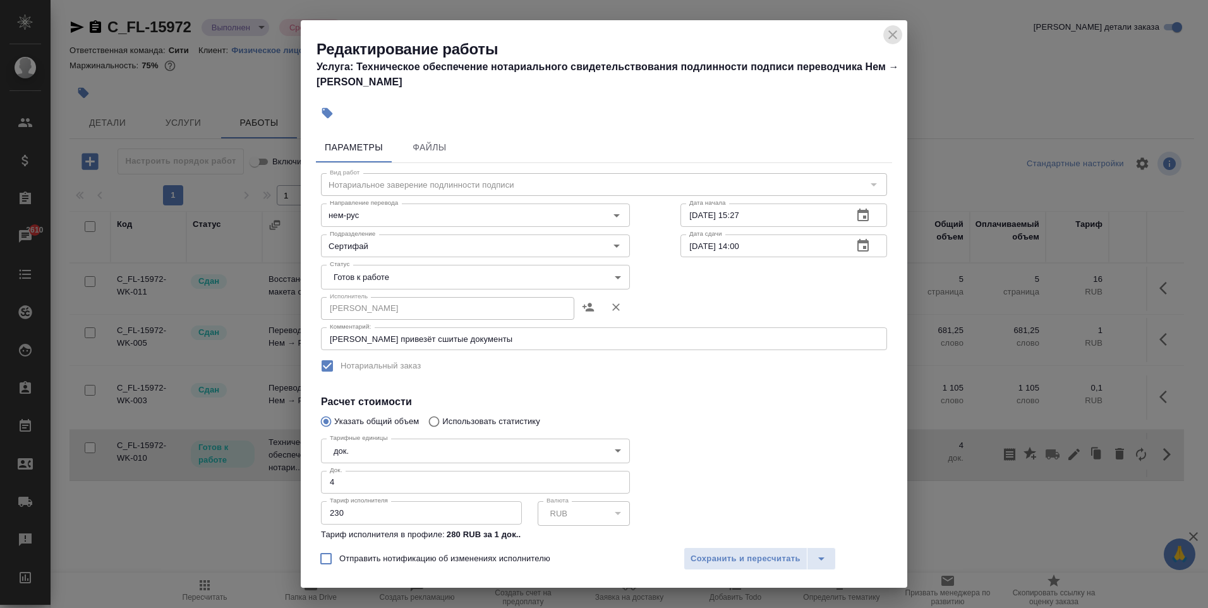
click at [894, 31] on icon "close" at bounding box center [892, 34] width 15 height 15
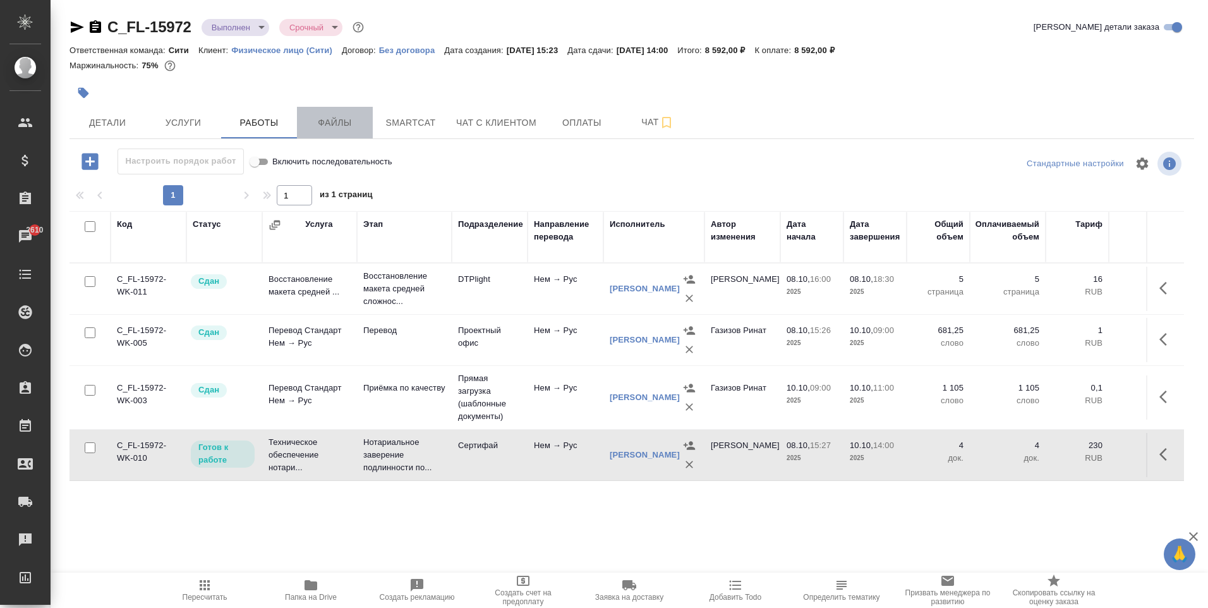
click at [330, 123] on span "Файлы" at bounding box center [334, 123] width 61 height 16
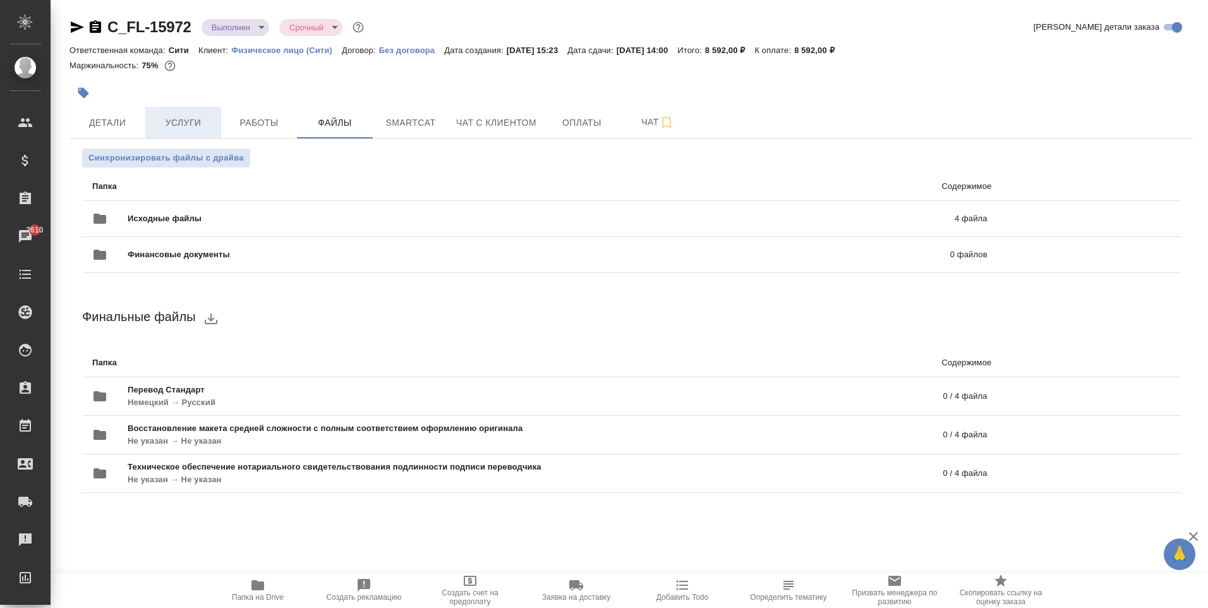
click at [193, 121] on span "Услуги" at bounding box center [183, 123] width 61 height 16
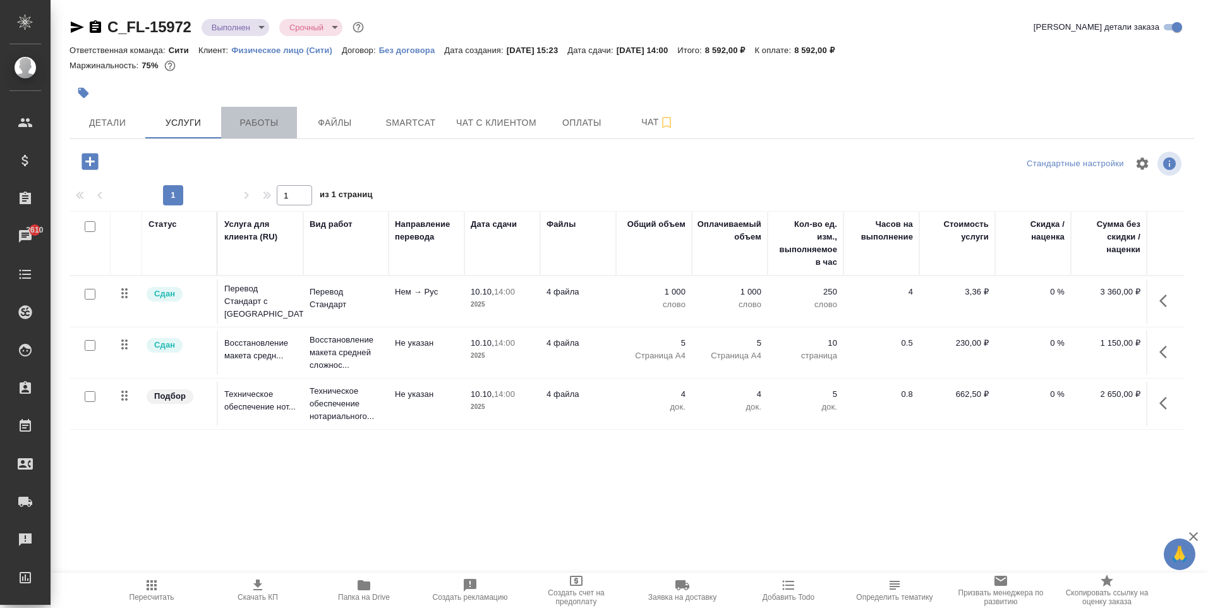
click at [272, 125] on span "Работы" at bounding box center [259, 123] width 61 height 16
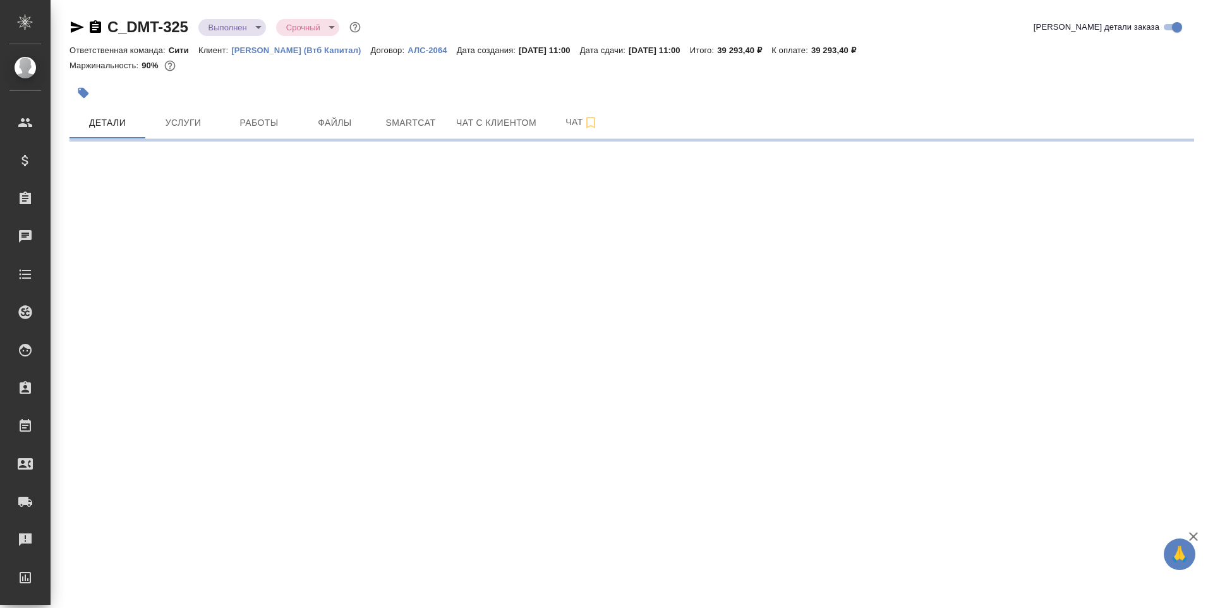
select select "RU"
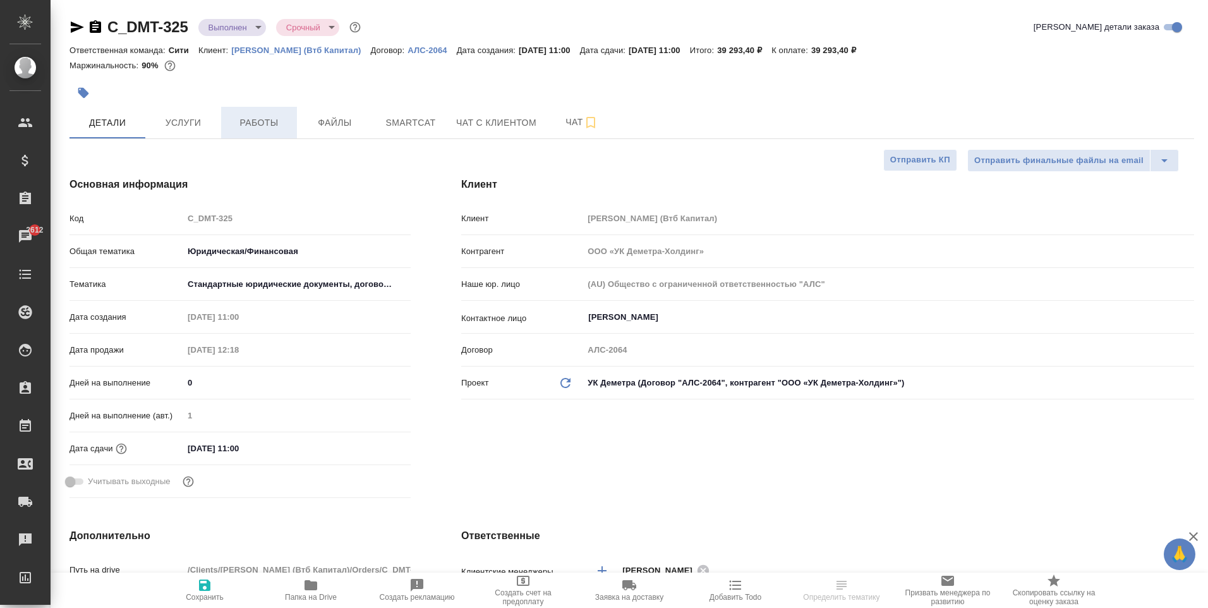
click at [258, 129] on span "Работы" at bounding box center [259, 123] width 61 height 16
click at [188, 129] on span "Услуги" at bounding box center [183, 123] width 61 height 16
click at [264, 128] on span "Работы" at bounding box center [259, 123] width 61 height 16
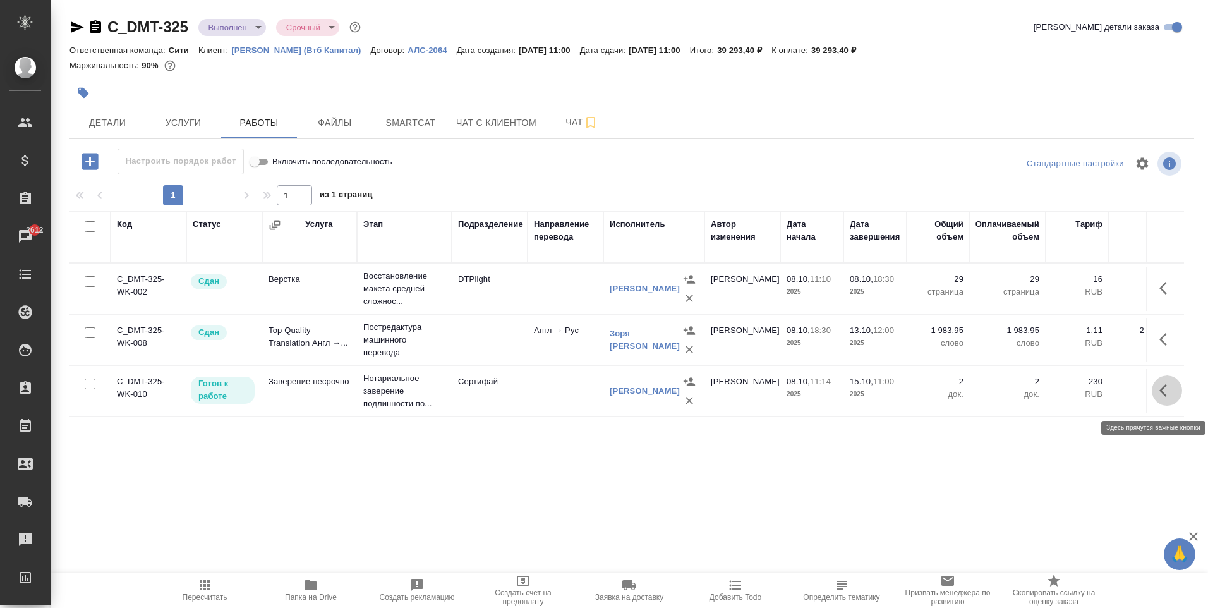
click at [1162, 398] on icon "button" at bounding box center [1166, 390] width 15 height 15
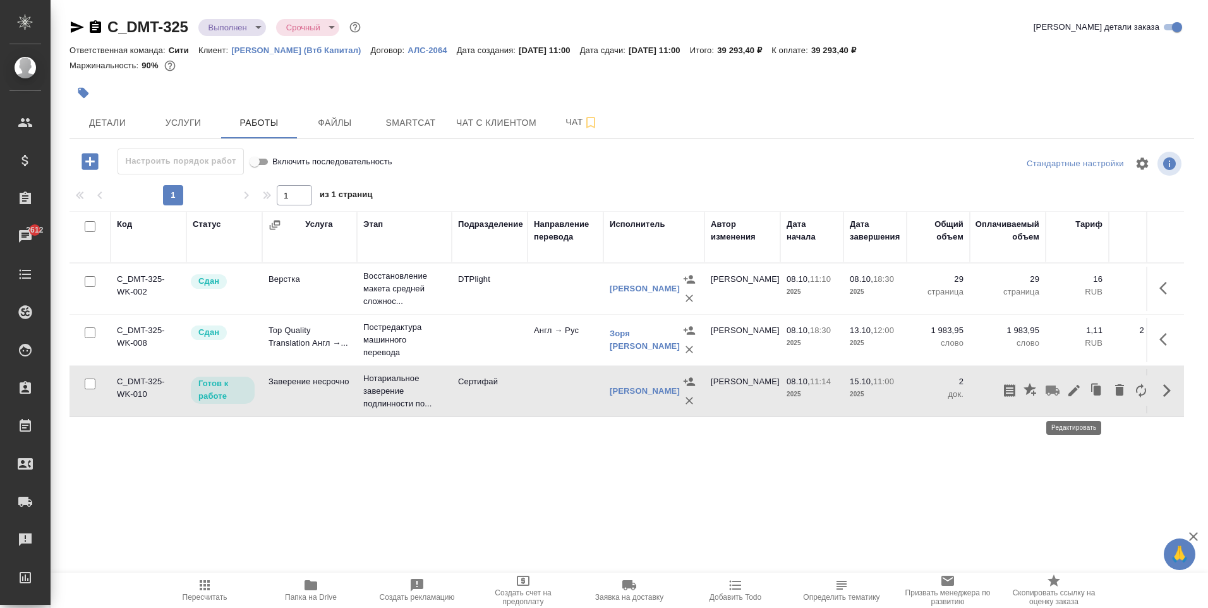
click at [1071, 396] on icon "button" at bounding box center [1073, 390] width 11 height 11
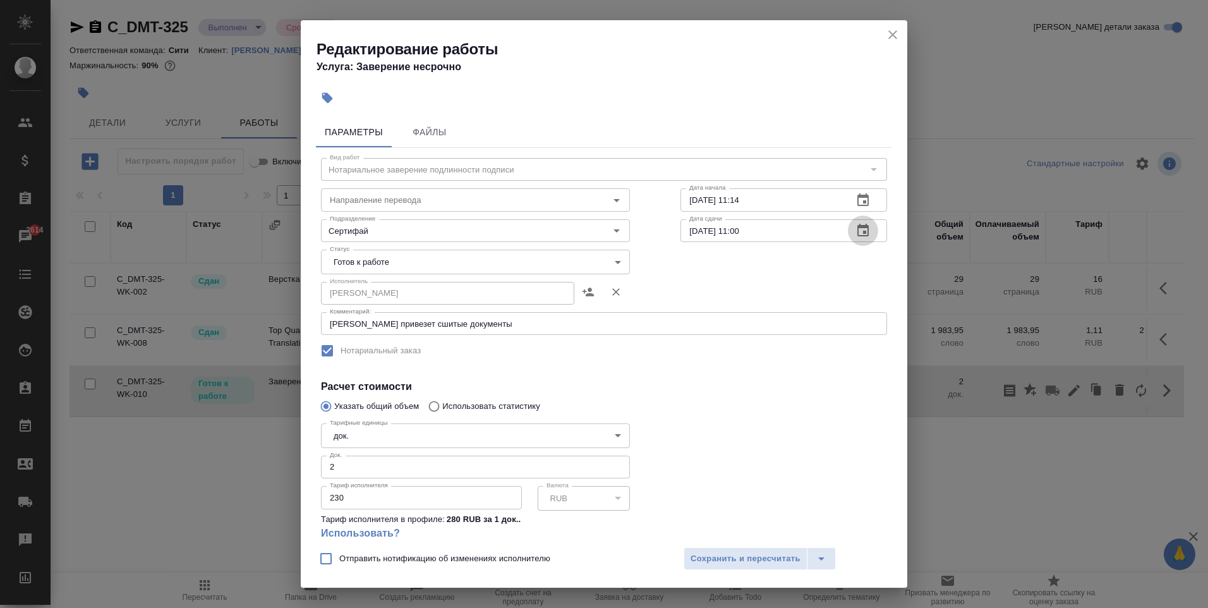
click at [857, 227] on icon "button" at bounding box center [862, 230] width 11 height 13
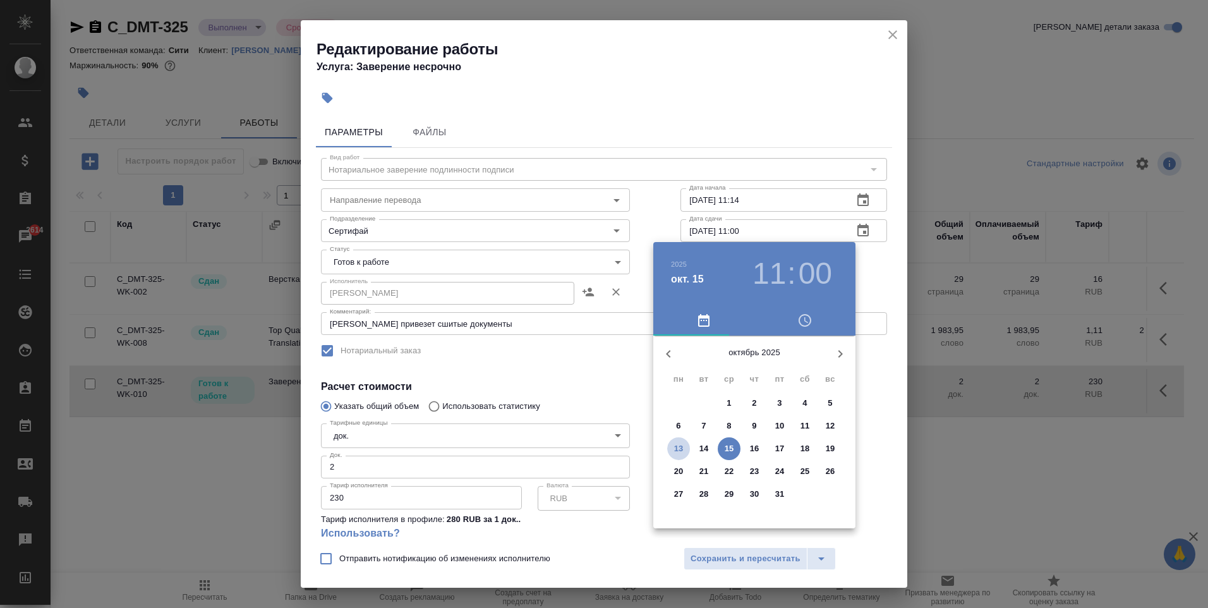
click at [677, 446] on p "13" at bounding box center [678, 448] width 9 height 13
type input "[DATE] 11:00"
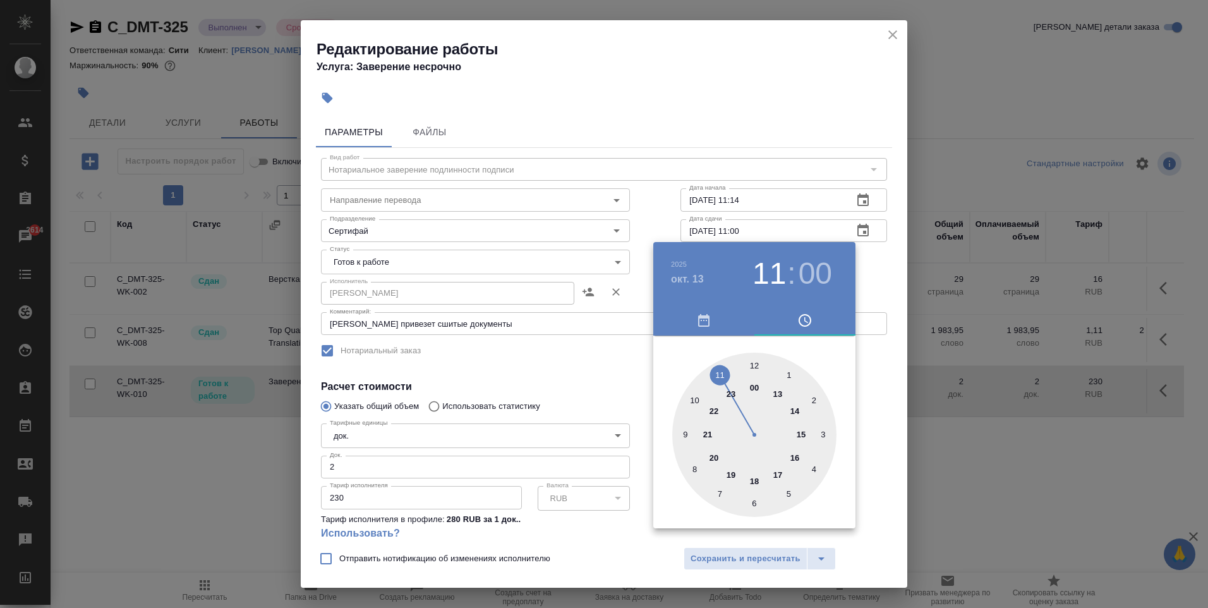
click at [788, 159] on div at bounding box center [604, 304] width 1208 height 608
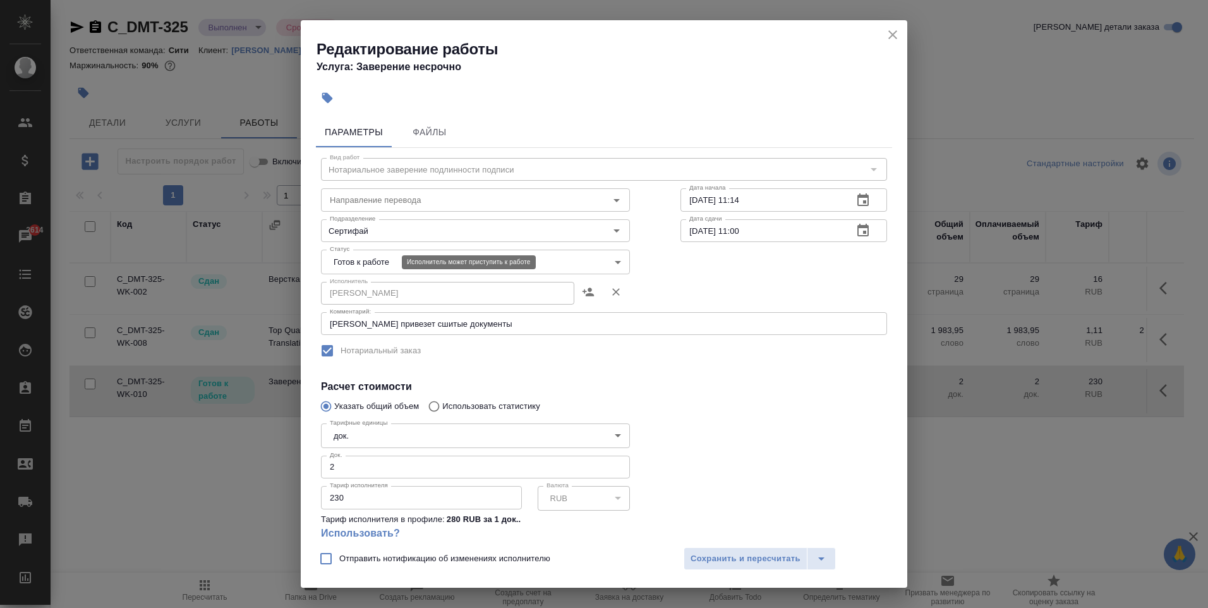
click at [375, 261] on body "🙏 .cls-1 fill:#fff; AWATERA [PERSON_NAME] Спецификации Заказы 2614 Чаты Todo Пр…" at bounding box center [604, 304] width 1208 height 608
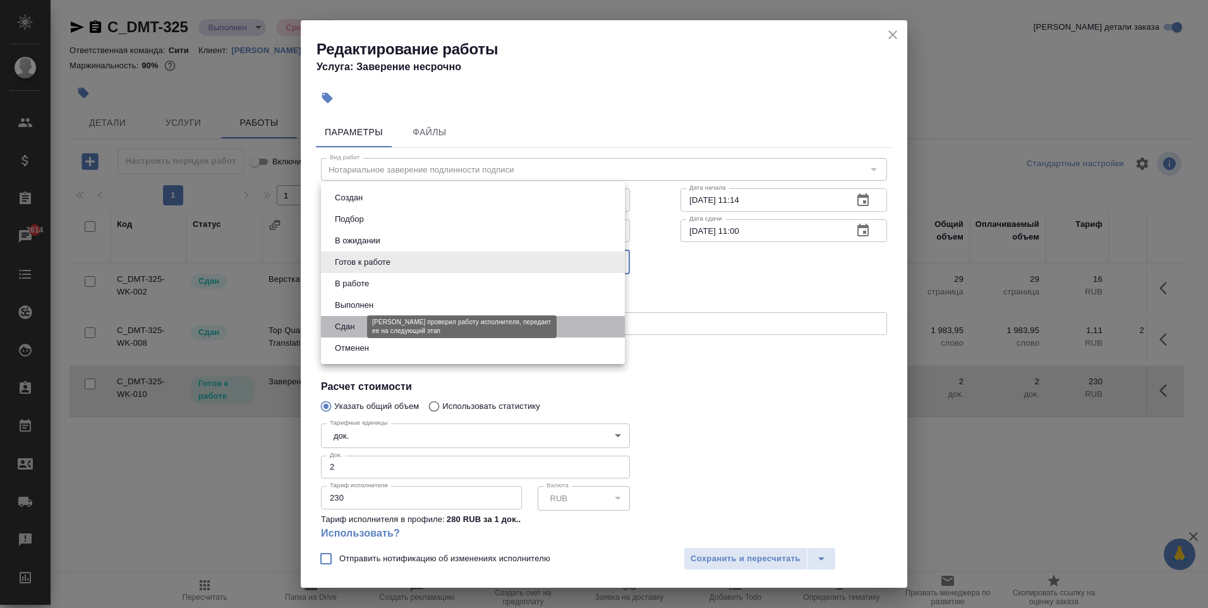
click at [357, 330] on button "Сдан" at bounding box center [344, 327] width 27 height 14
type input "closed"
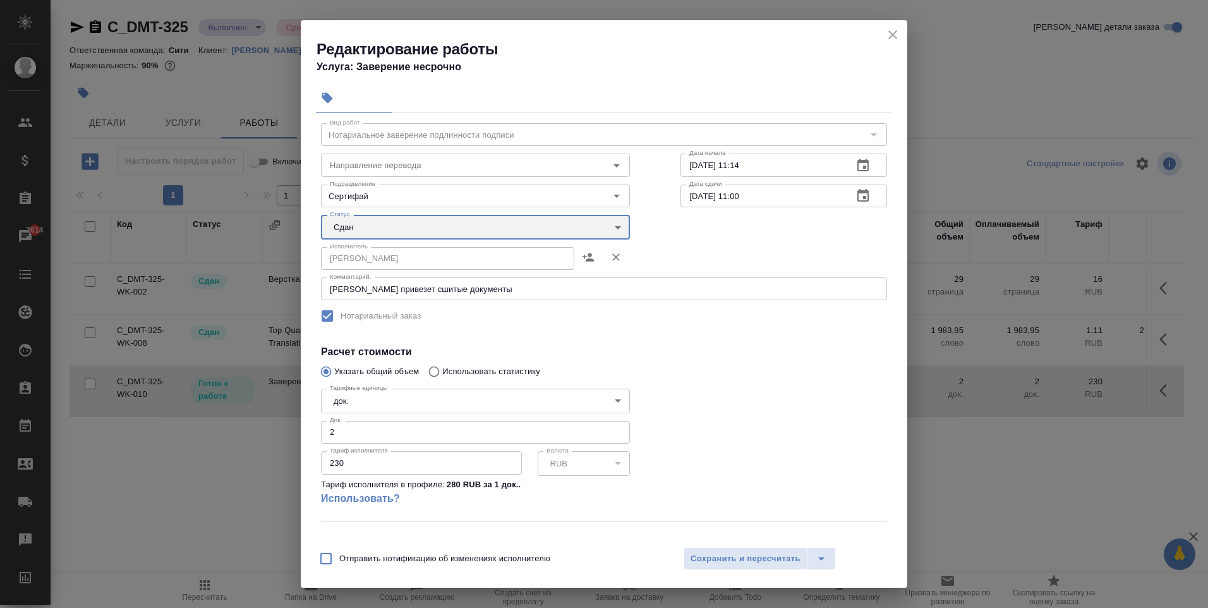
scroll to position [63, 0]
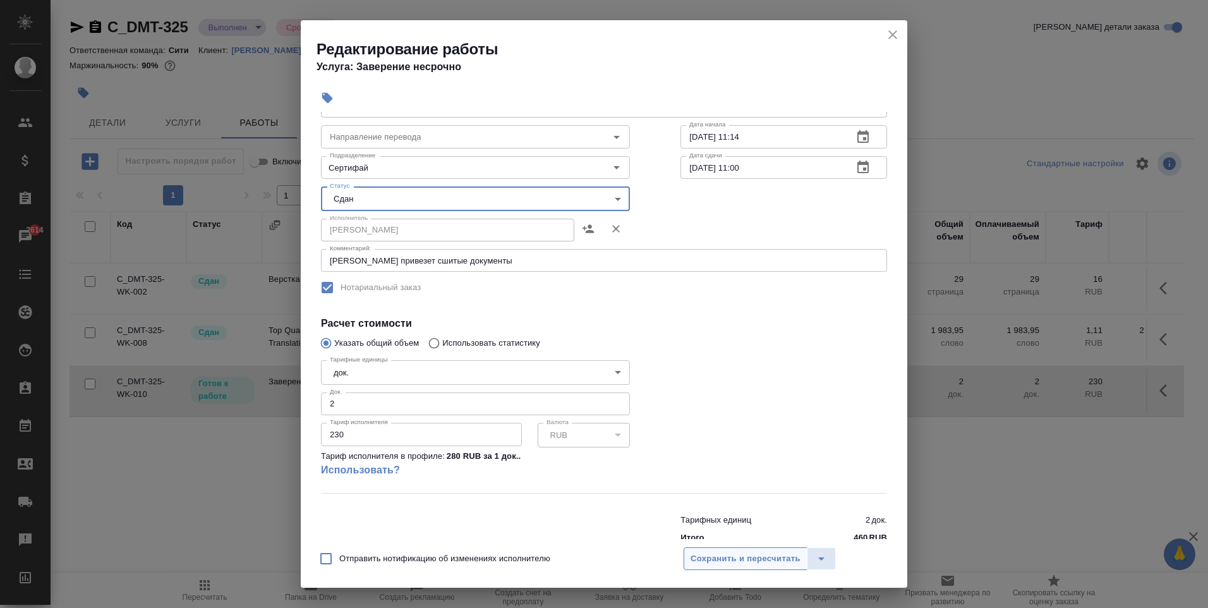
click at [748, 555] on span "Сохранить и пересчитать" at bounding box center [745, 558] width 110 height 15
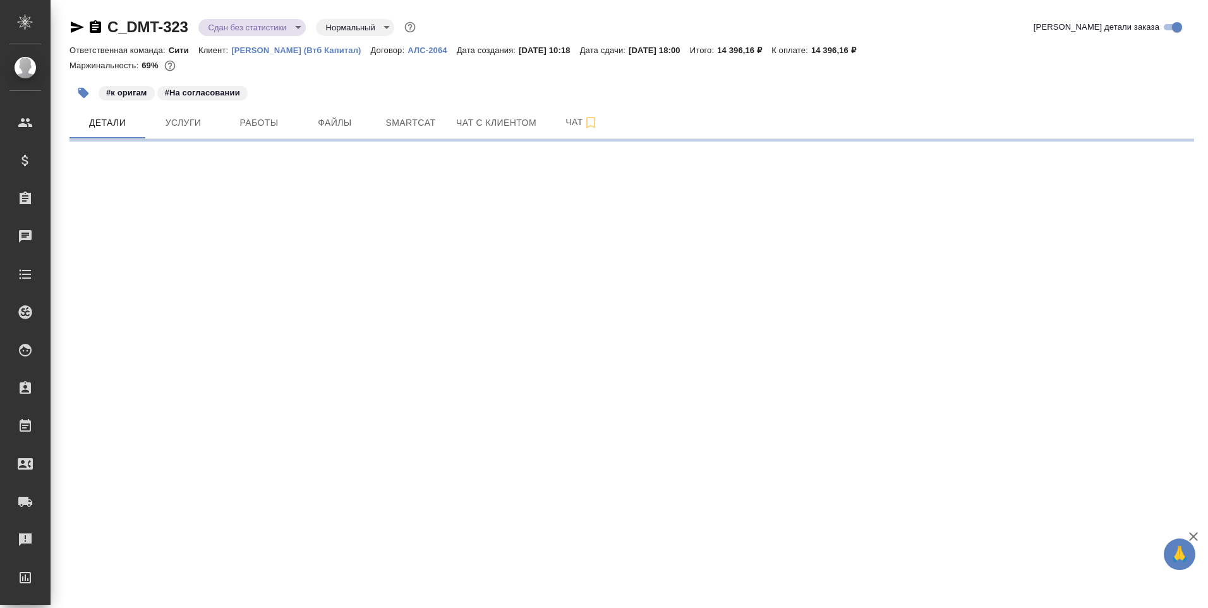
select select "RU"
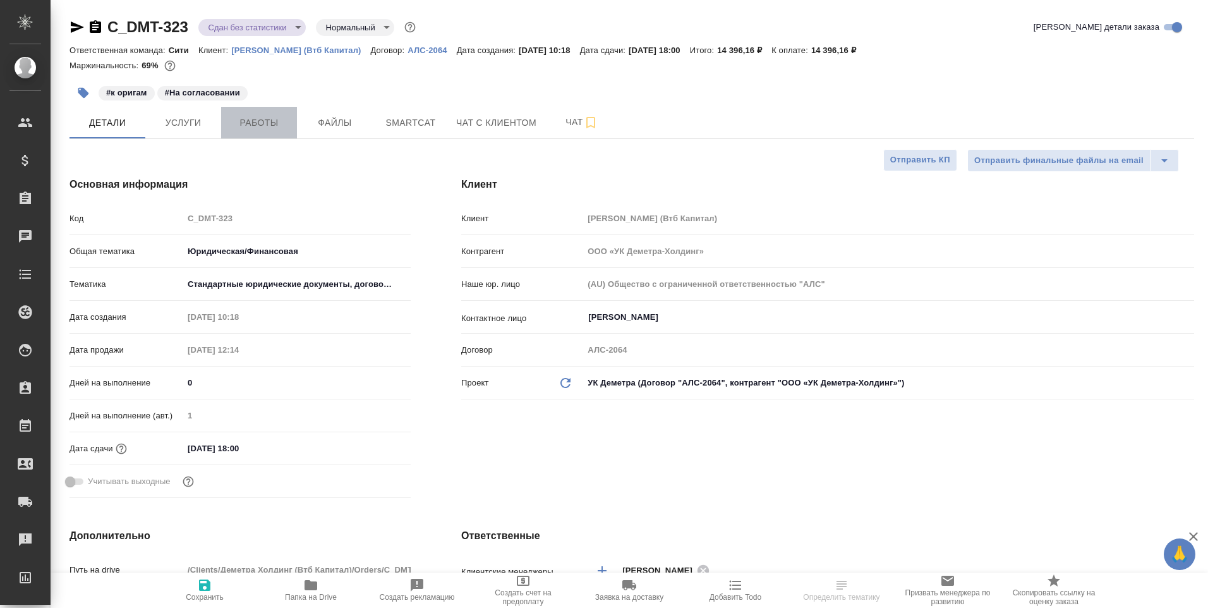
click at [268, 126] on span "Работы" at bounding box center [259, 123] width 61 height 16
type textarea "x"
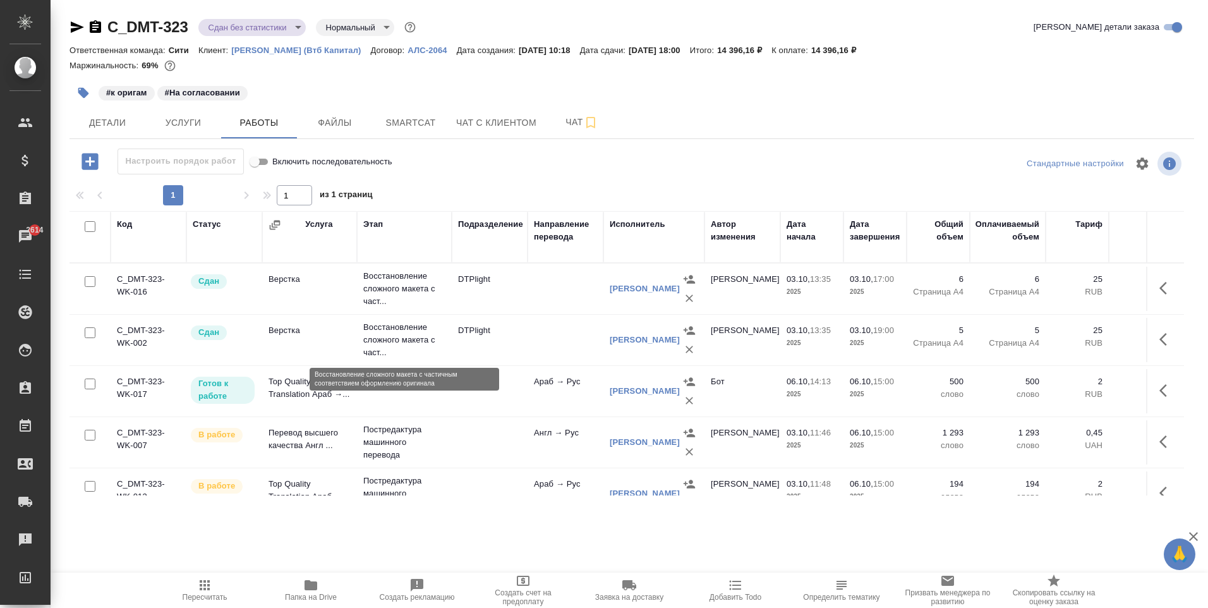
scroll to position [97, 0]
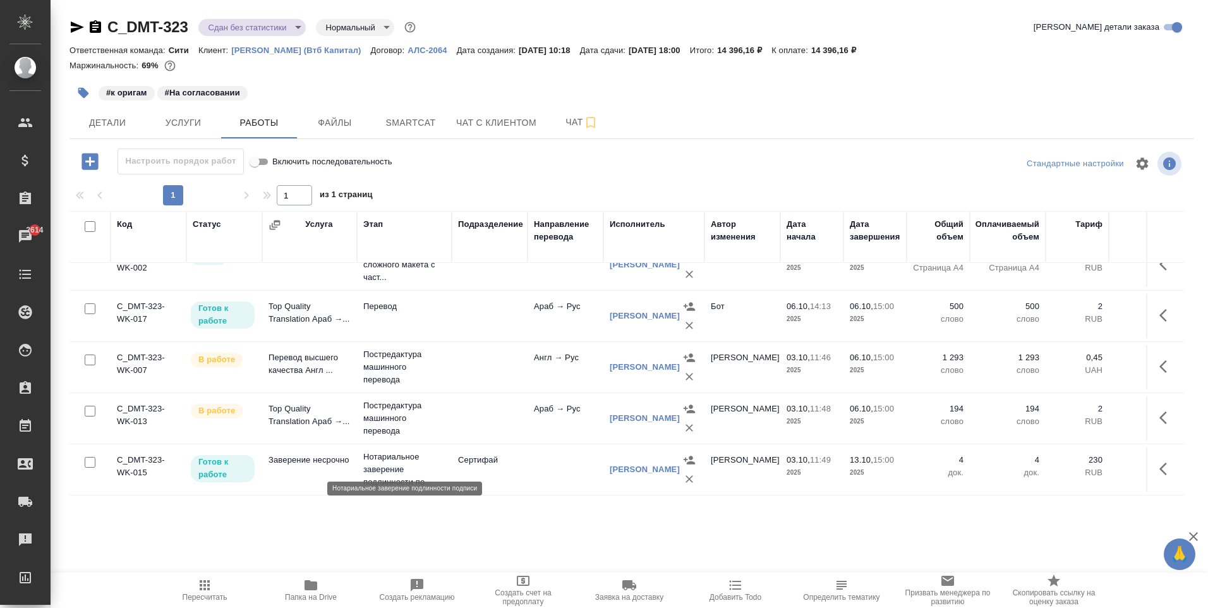
click at [389, 451] on p "Нотариальное заверение подлинности по..." at bounding box center [404, 469] width 82 height 38
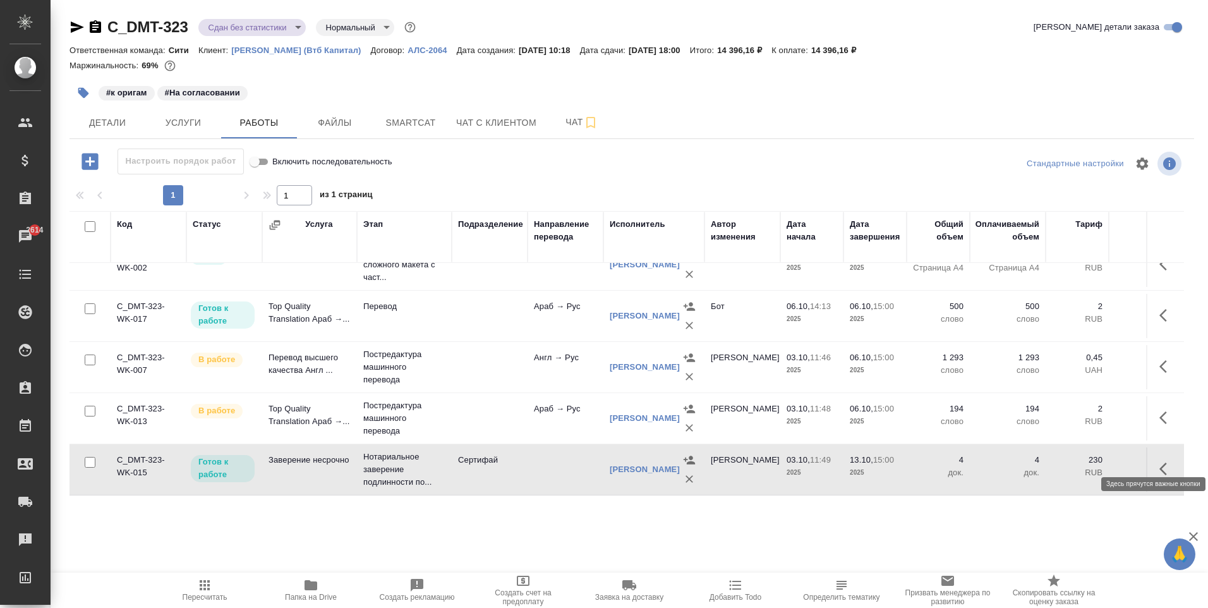
click at [1160, 461] on icon "button" at bounding box center [1166, 468] width 15 height 15
click at [1066, 461] on icon "button" at bounding box center [1073, 468] width 15 height 15
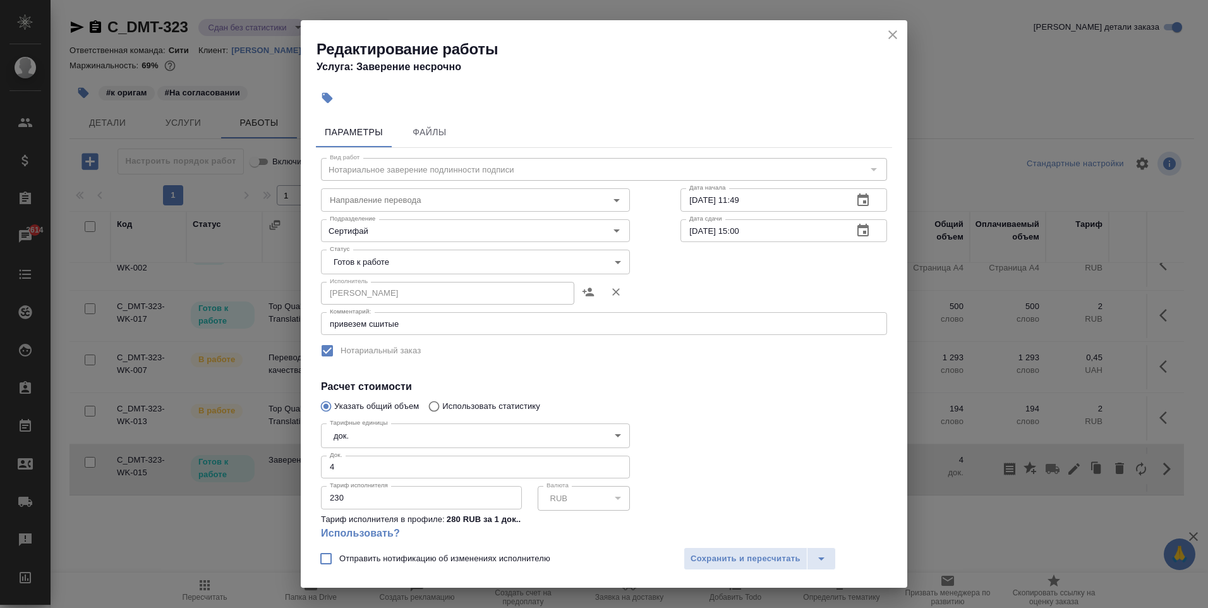
click at [406, 259] on body "🙏 .cls-1 fill:#fff; AWATERA Aivazyan Karina Клиенты Спецификации Заказы 2614 Ча…" at bounding box center [604, 304] width 1208 height 608
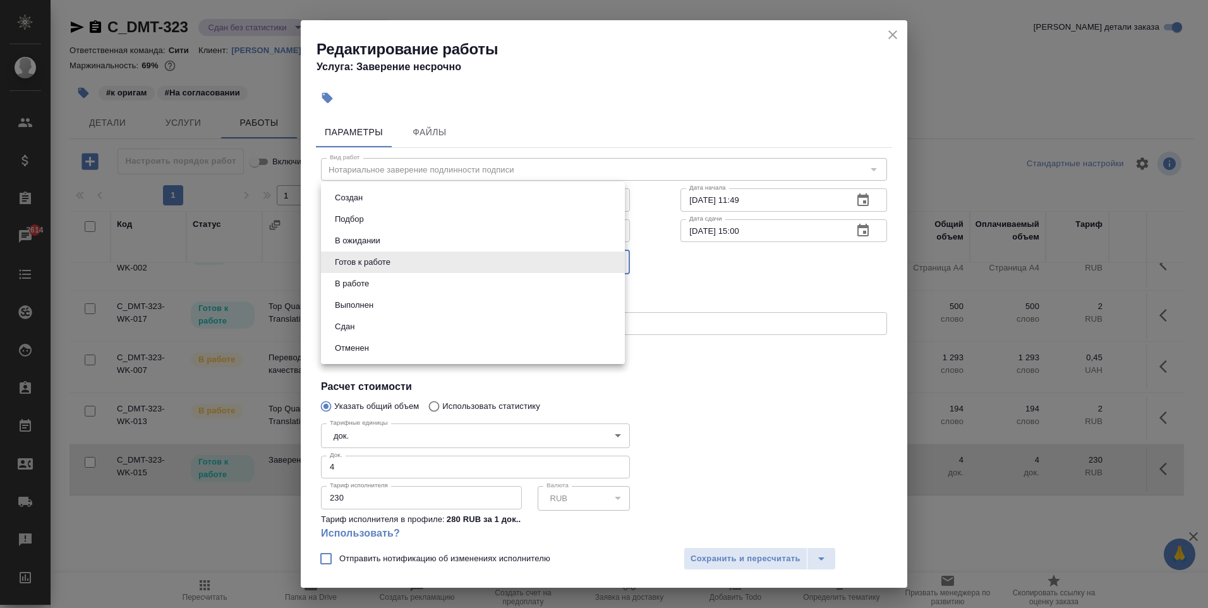
click at [362, 324] on li "Сдан" at bounding box center [473, 326] width 304 height 21
type input "closed"
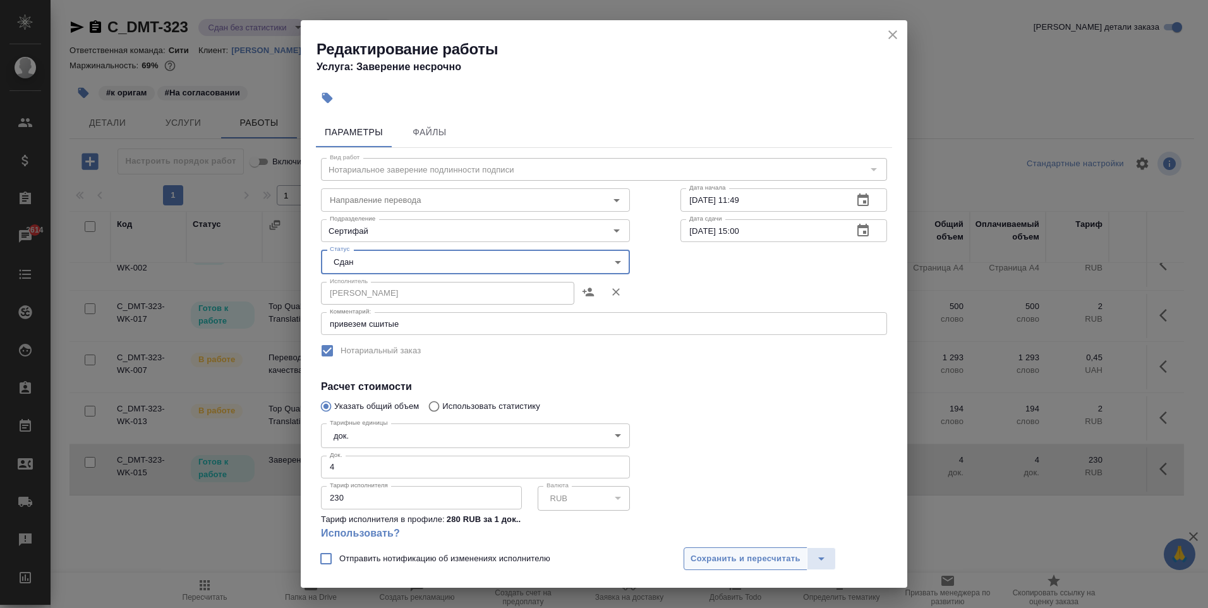
click at [765, 560] on span "Сохранить и пересчитать" at bounding box center [745, 558] width 110 height 15
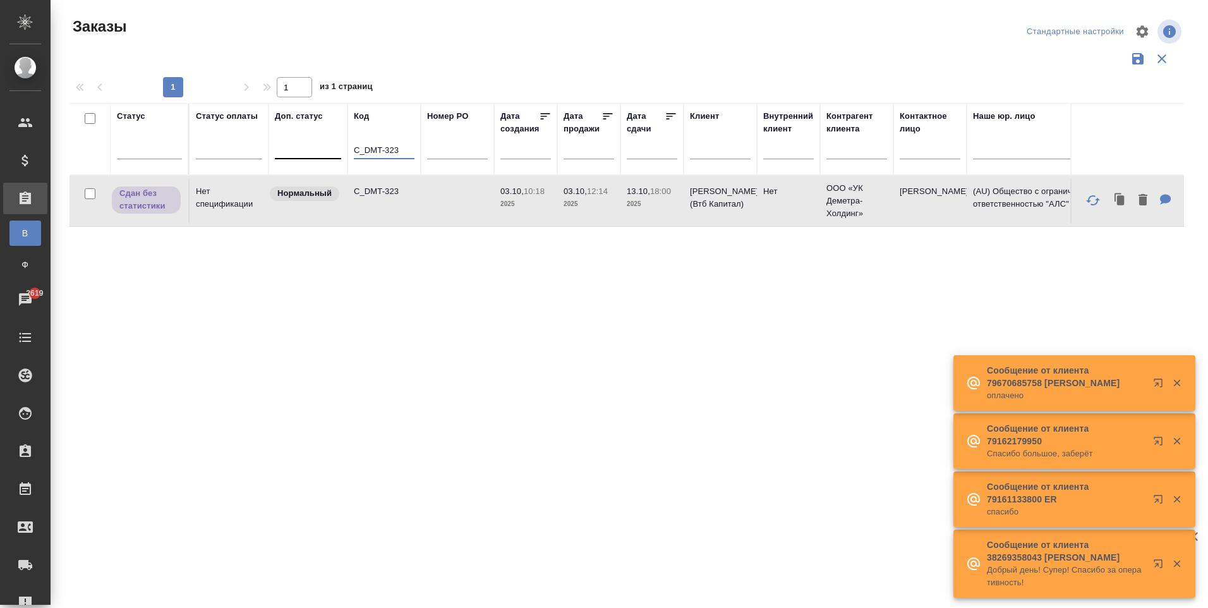
drag, startPoint x: 399, startPoint y: 146, endPoint x: 306, endPoint y: 148, distance: 93.5
click at [306, 148] on tr "Статус Статус оплаты Доп. статус Код C_DMT-323 Номер PO Дата создания Дата прод…" at bounding box center [1126, 139] width 2115 height 72
paste input "FL-15972"
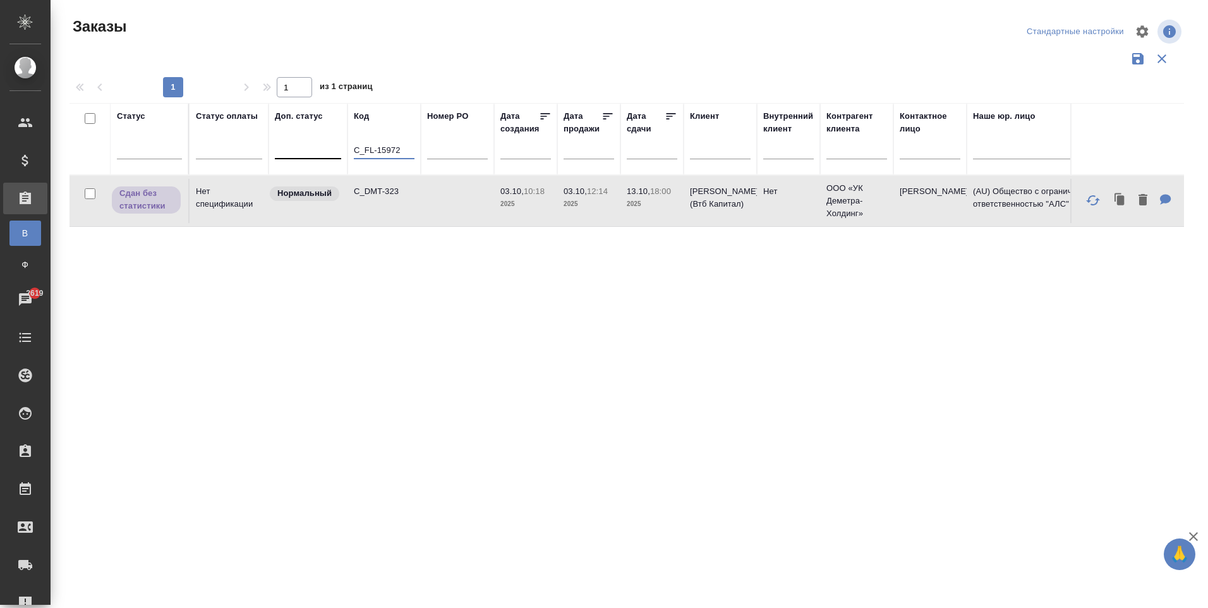
type input "C_FL-15972"
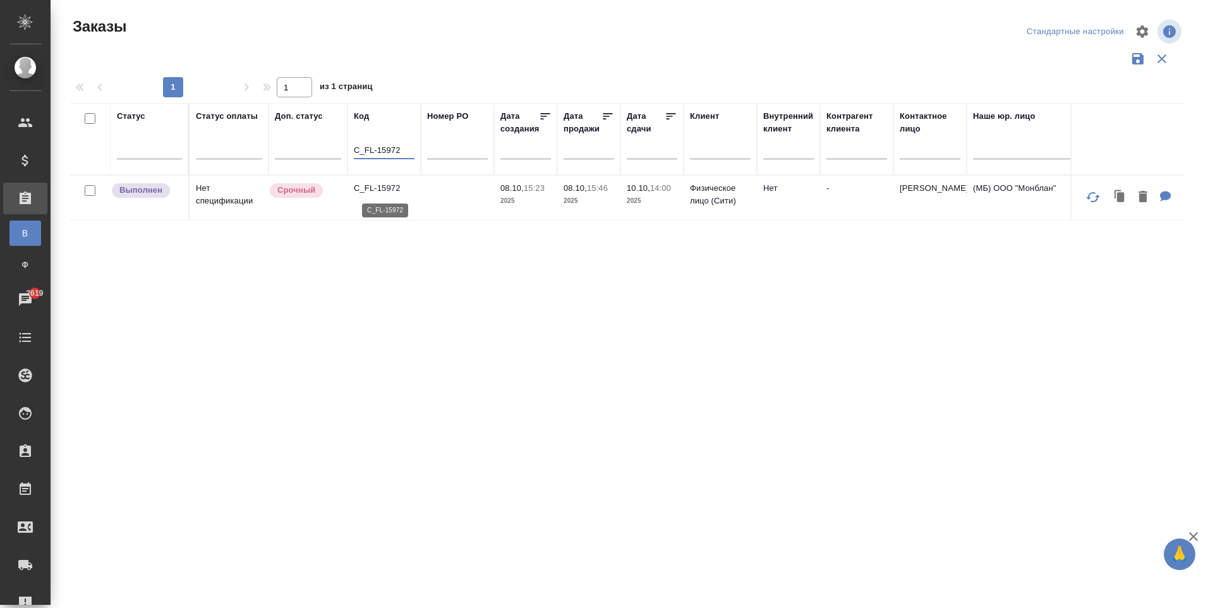
click at [395, 194] on p "C_FL-15972" at bounding box center [384, 188] width 61 height 13
click at [377, 193] on p "C_FL-15972" at bounding box center [384, 188] width 61 height 13
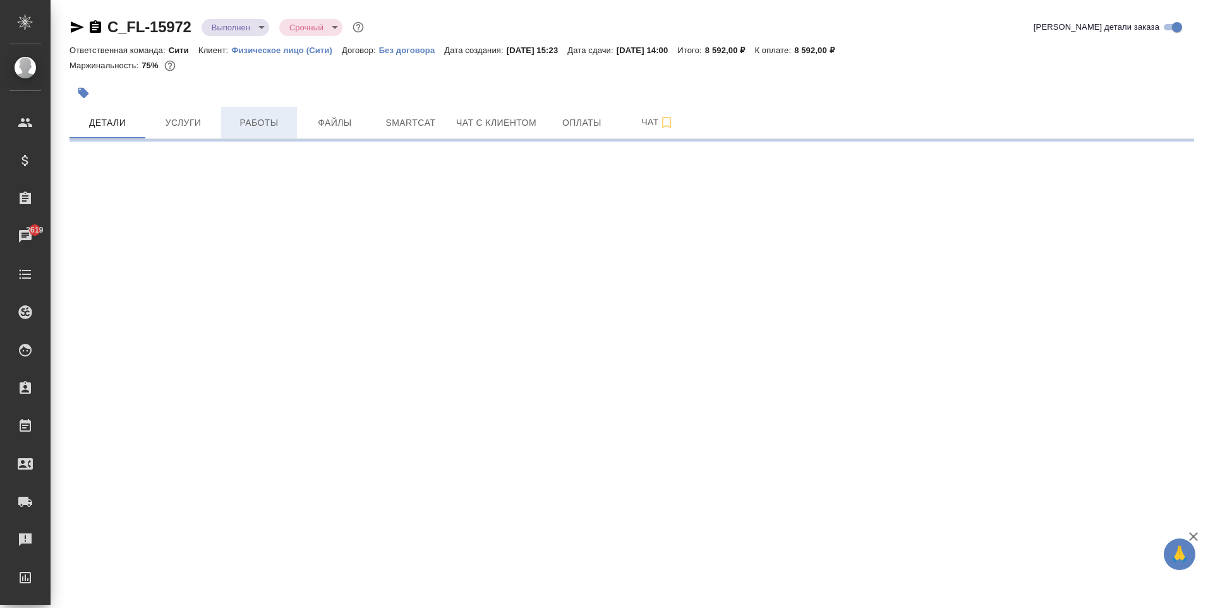
select select "RU"
click at [273, 124] on span "Работы" at bounding box center [259, 123] width 61 height 16
select select "RU"
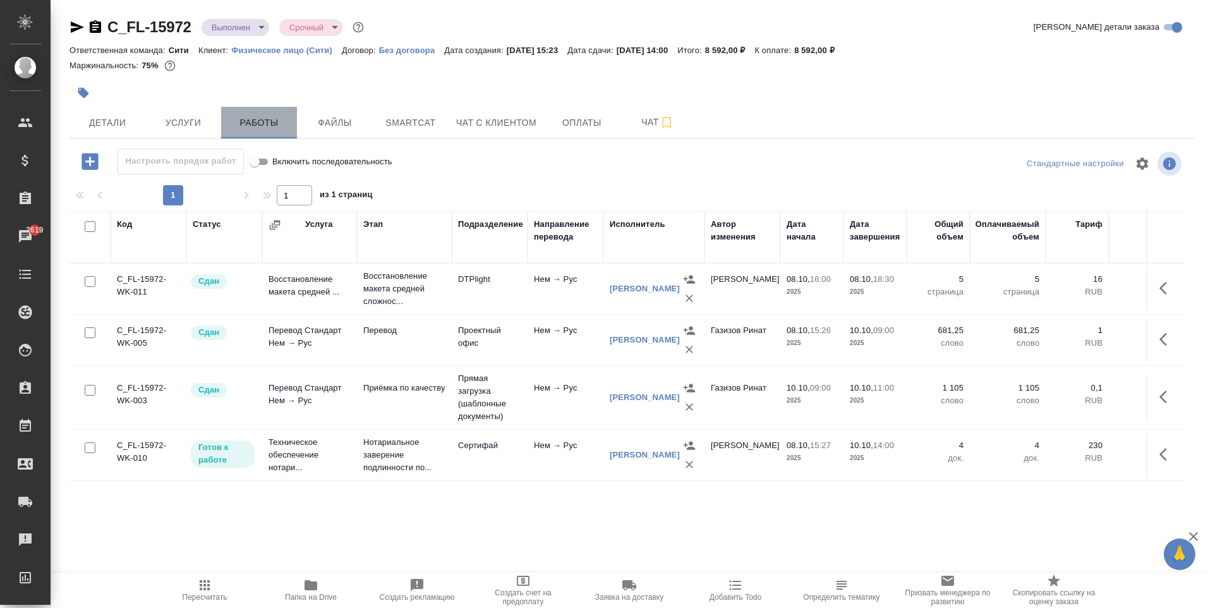
click at [273, 124] on span "Работы" at bounding box center [259, 123] width 61 height 16
click at [251, 121] on span "Работы" at bounding box center [259, 123] width 61 height 16
click at [339, 123] on span "Файлы" at bounding box center [334, 123] width 61 height 16
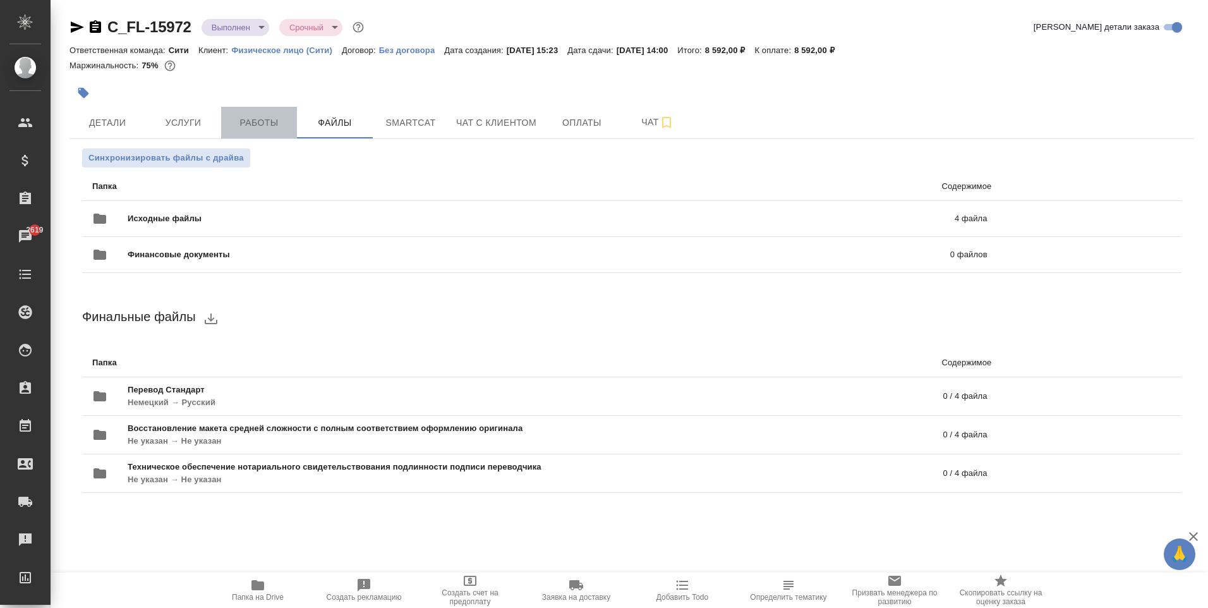
click at [233, 119] on span "Работы" at bounding box center [259, 123] width 61 height 16
click at [255, 118] on span "Работы" at bounding box center [259, 123] width 61 height 16
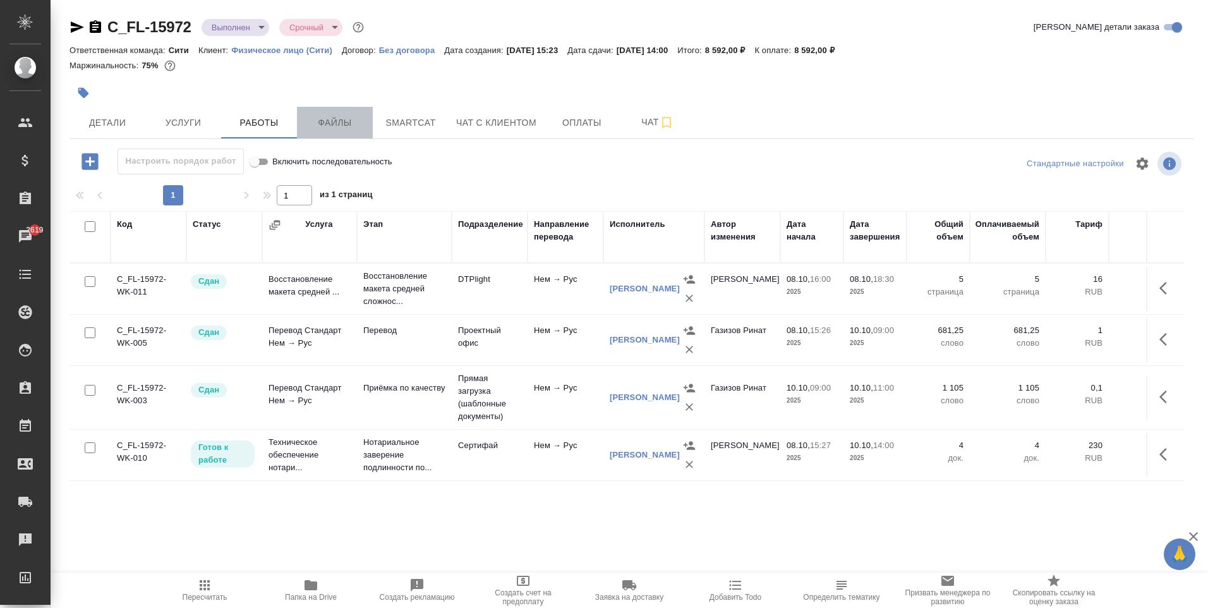
click at [322, 111] on button "Файлы" at bounding box center [335, 123] width 76 height 32
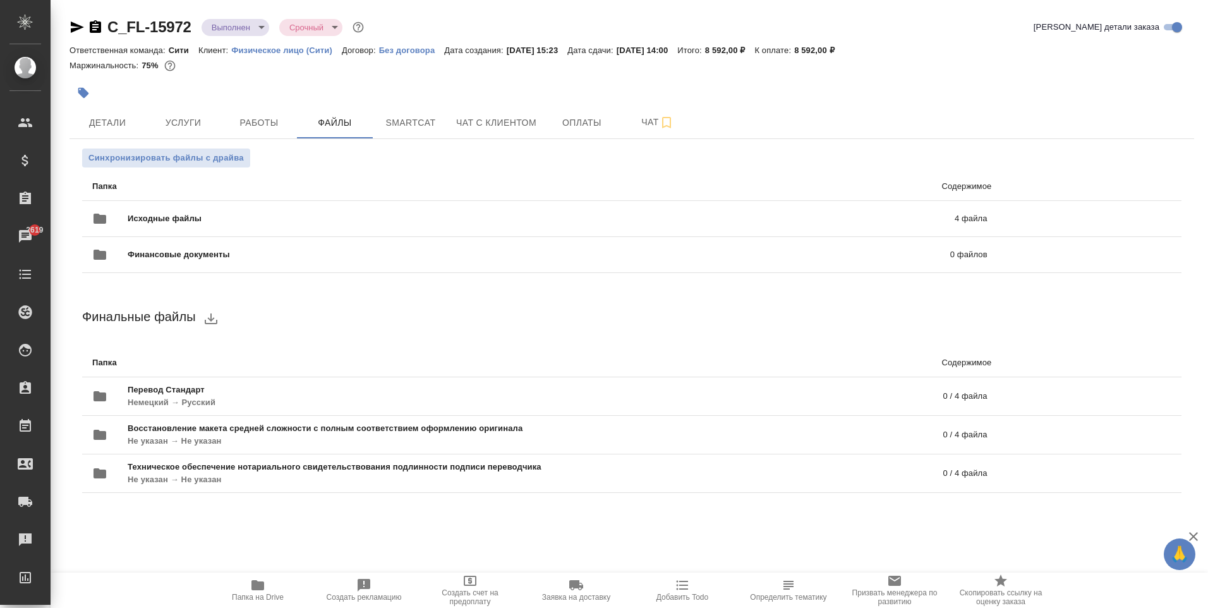
click at [169, 20] on link "C_FL-15972" at bounding box center [149, 26] width 84 height 17
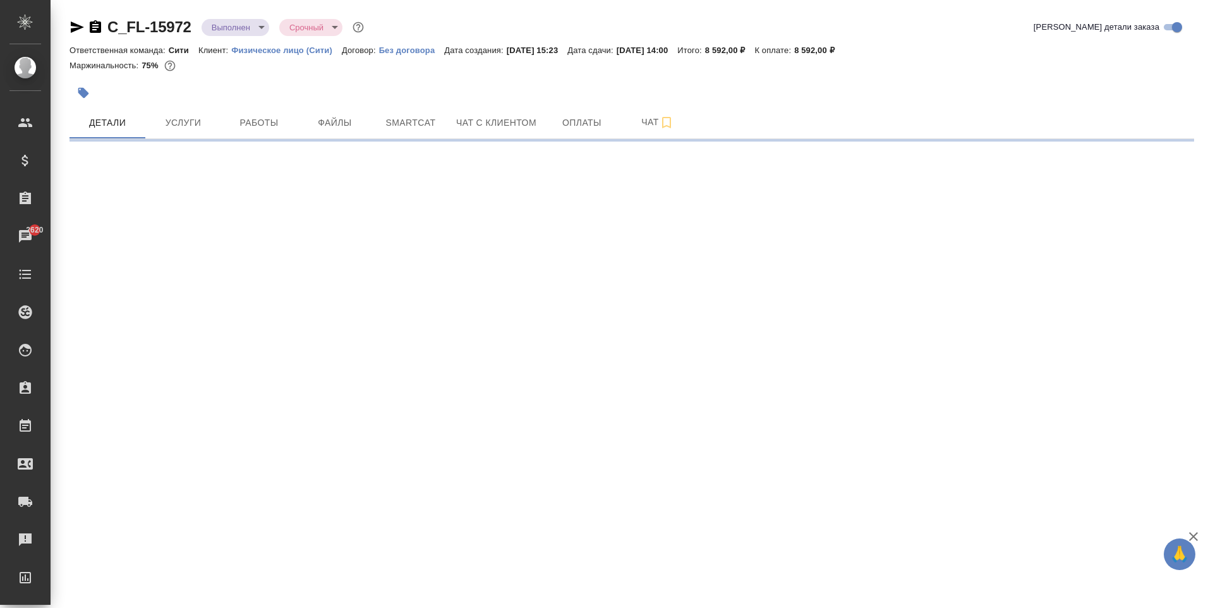
select select "RU"
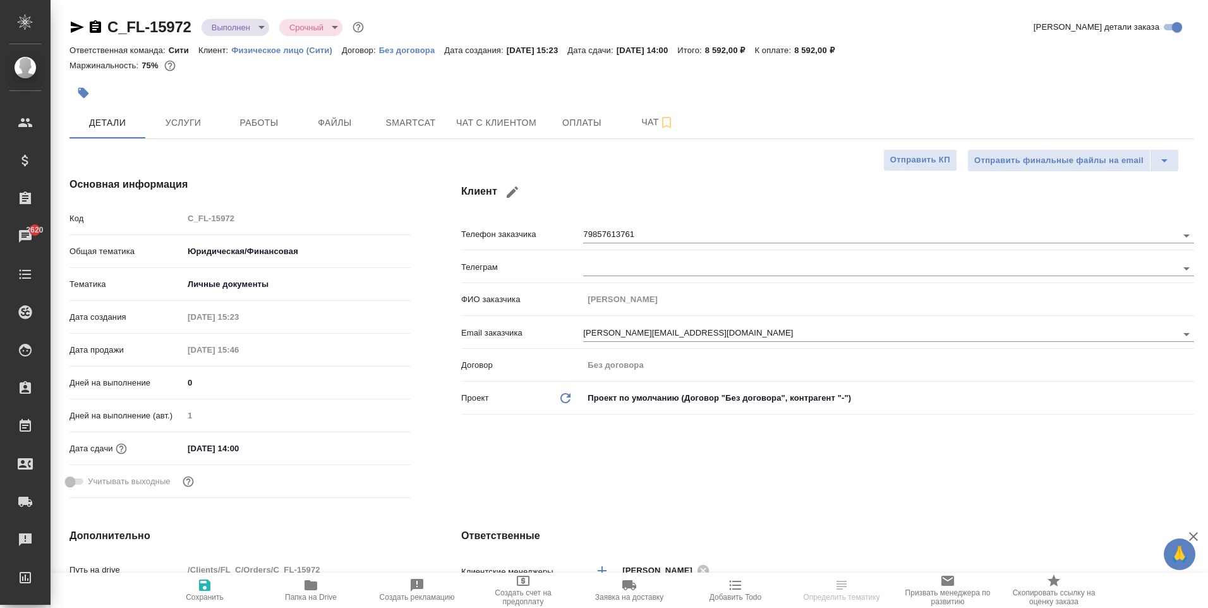
type textarea "x"
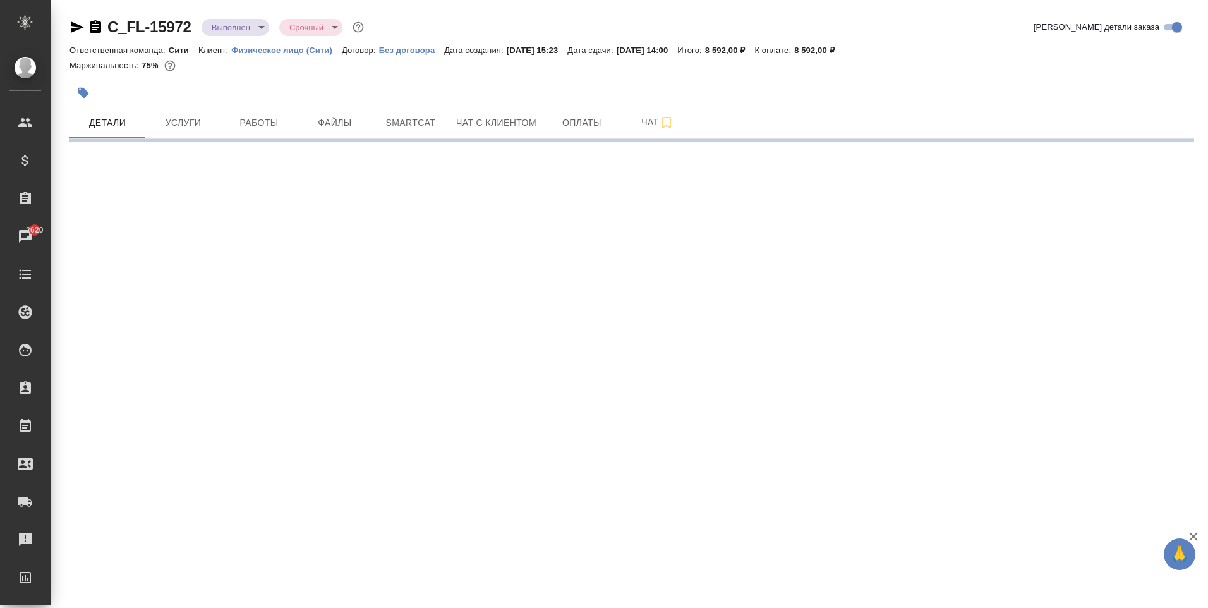
select select "RU"
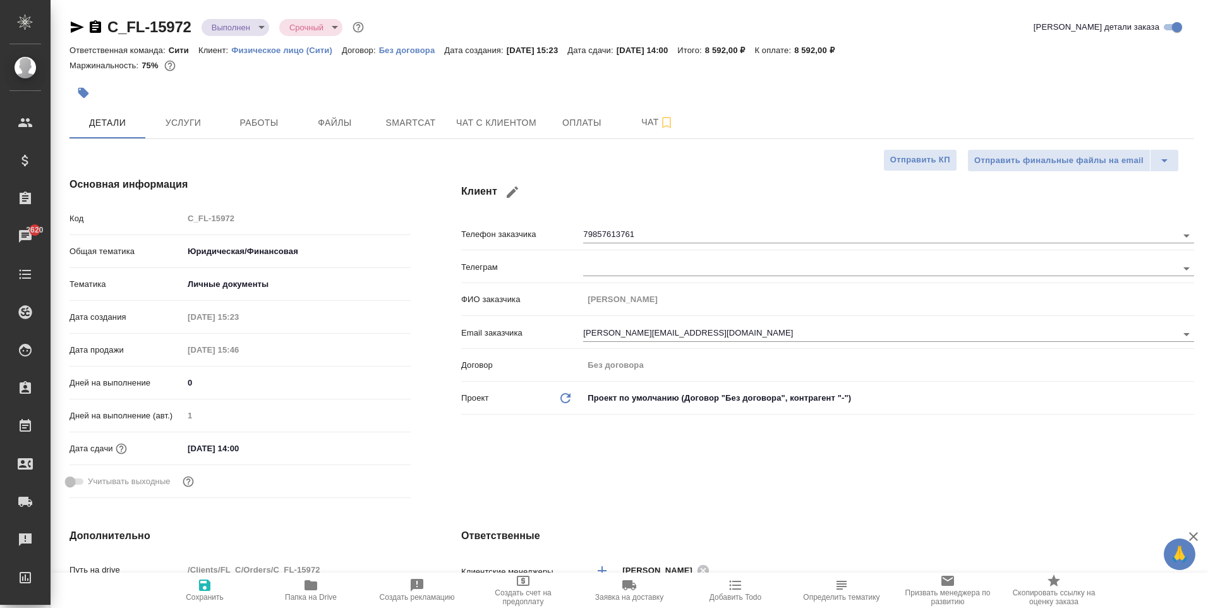
type textarea "x"
click at [308, 595] on span "Папка на Drive" at bounding box center [311, 596] width 52 height 9
type textarea "x"
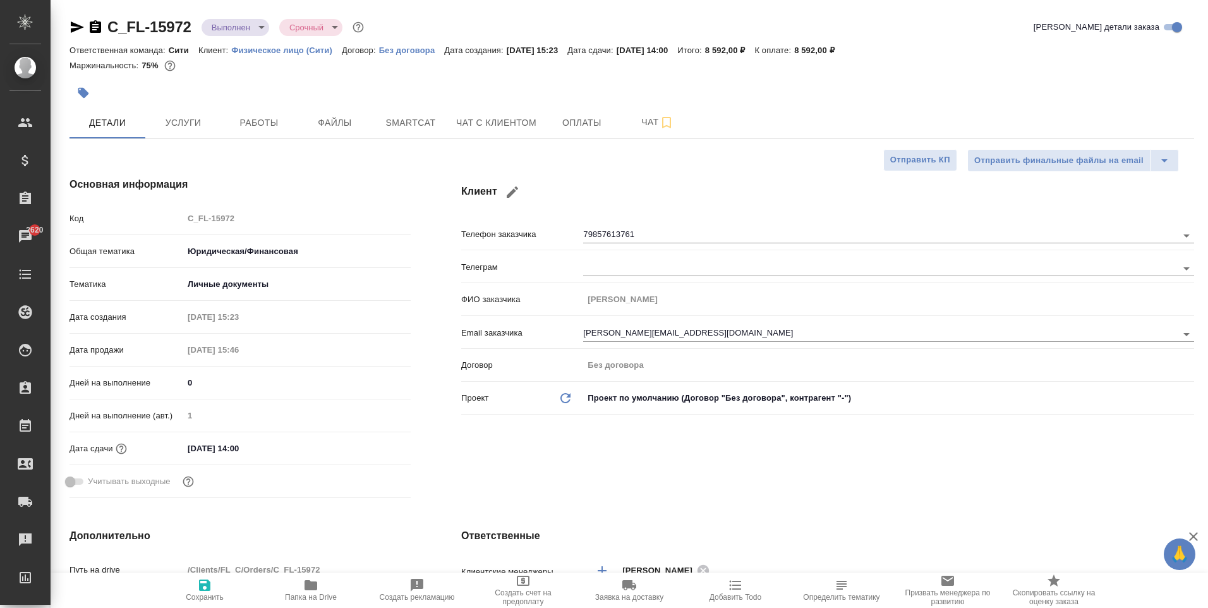
type textarea "x"
